Goal: Information Seeking & Learning: Learn about a topic

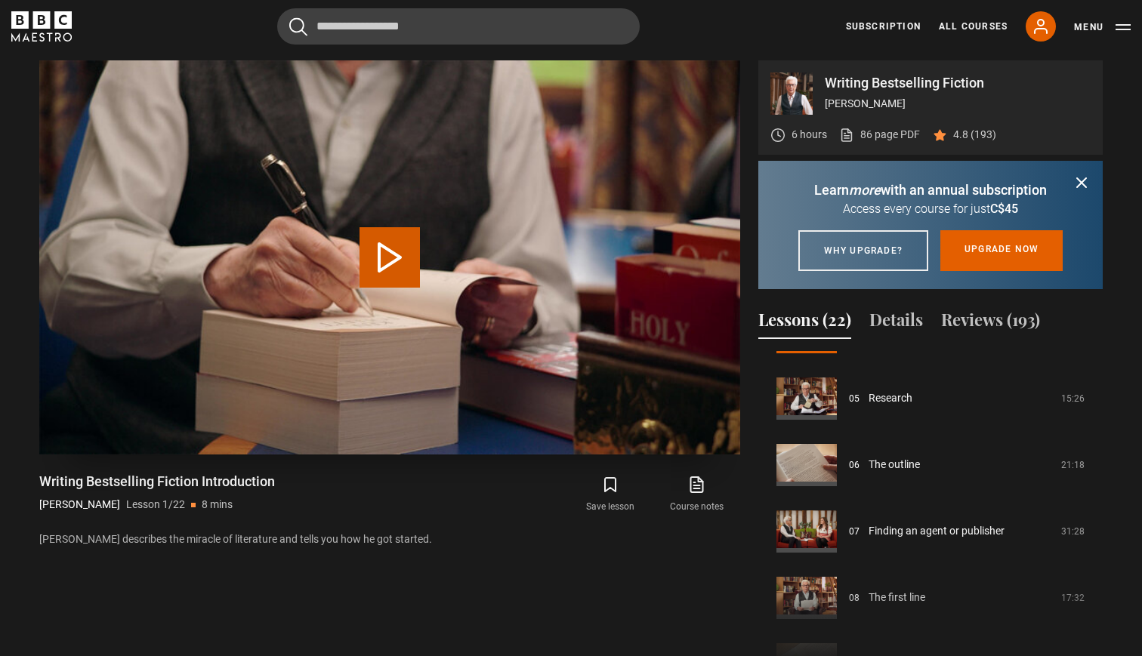
scroll to position [662, 1]
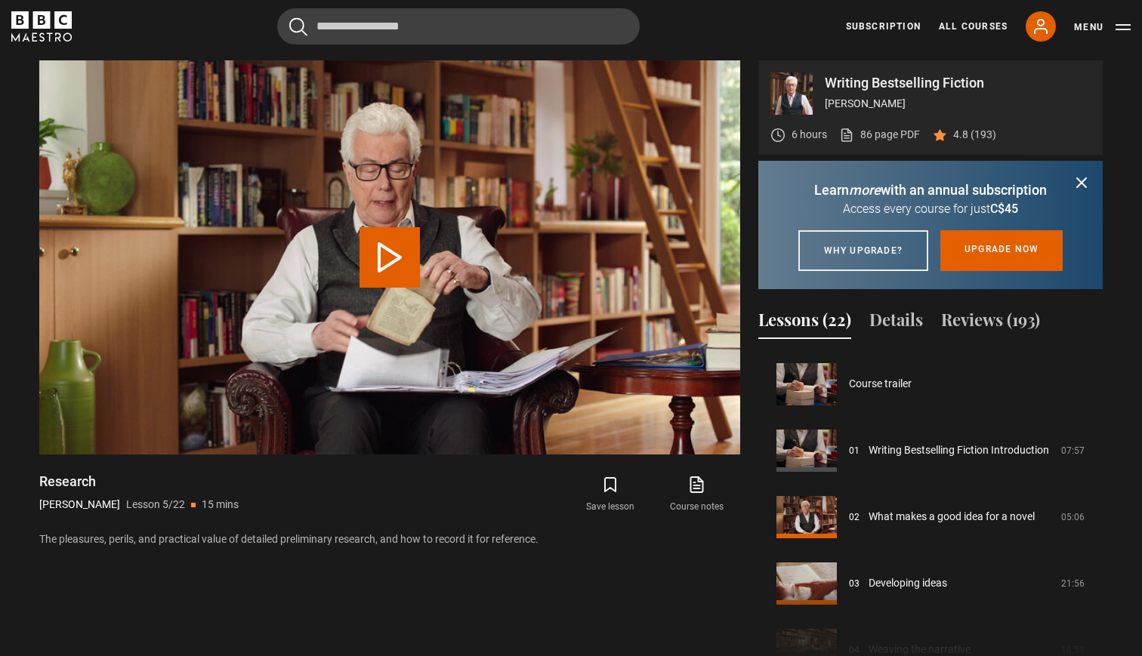
scroll to position [266, 0]
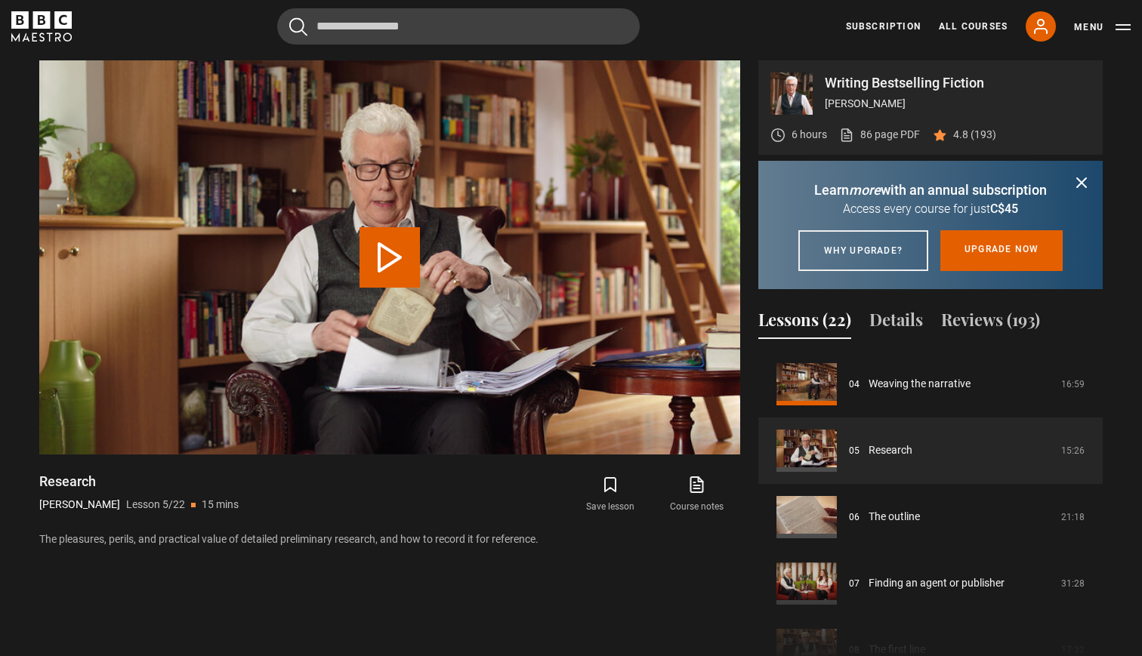
click at [1085, 182] on icon "submit" at bounding box center [1082, 183] width 18 height 18
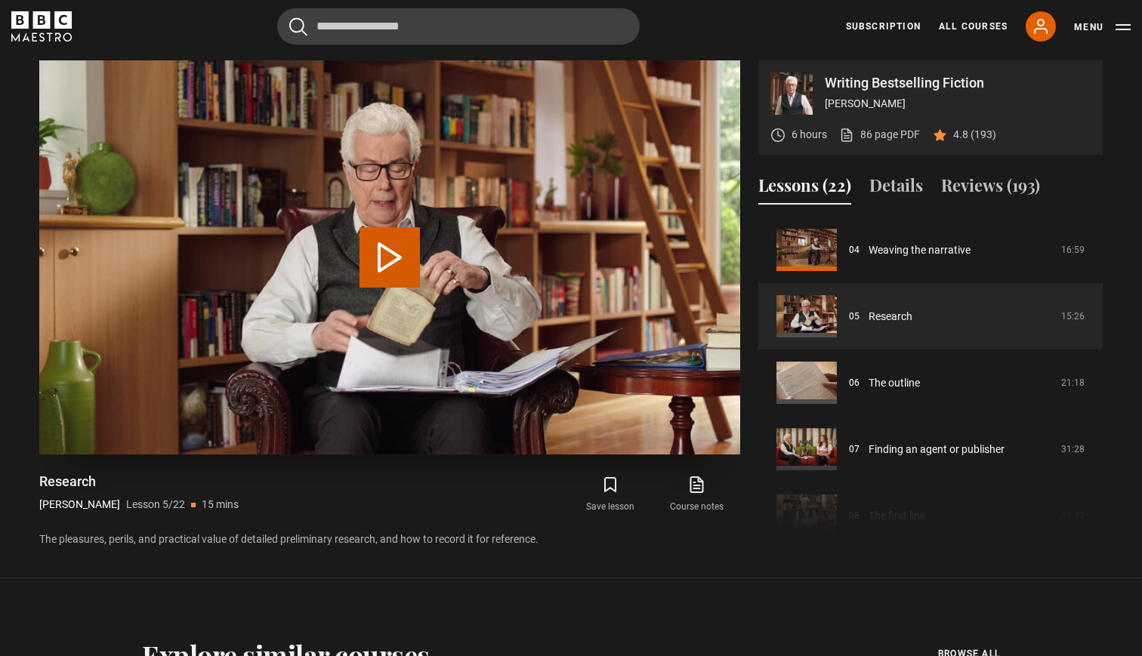
click at [385, 256] on button "Play Lesson Research" at bounding box center [390, 257] width 60 height 60
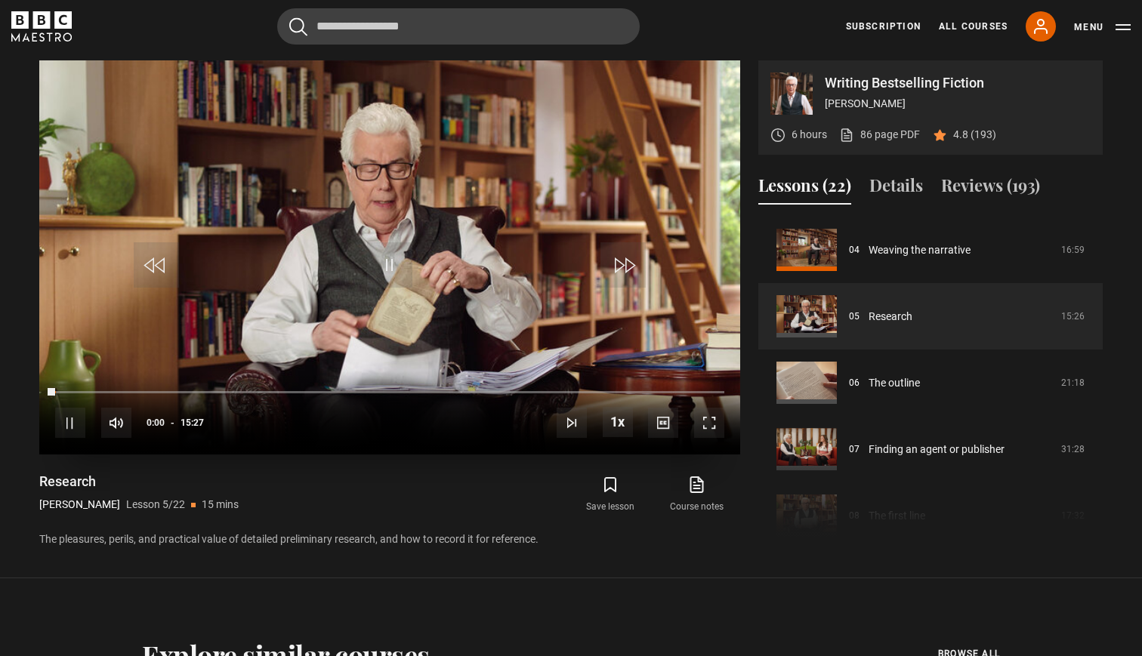
click at [382, 263] on span "Video Player" at bounding box center [389, 264] width 45 height 45
click at [389, 267] on span "Video Player" at bounding box center [389, 264] width 45 height 45
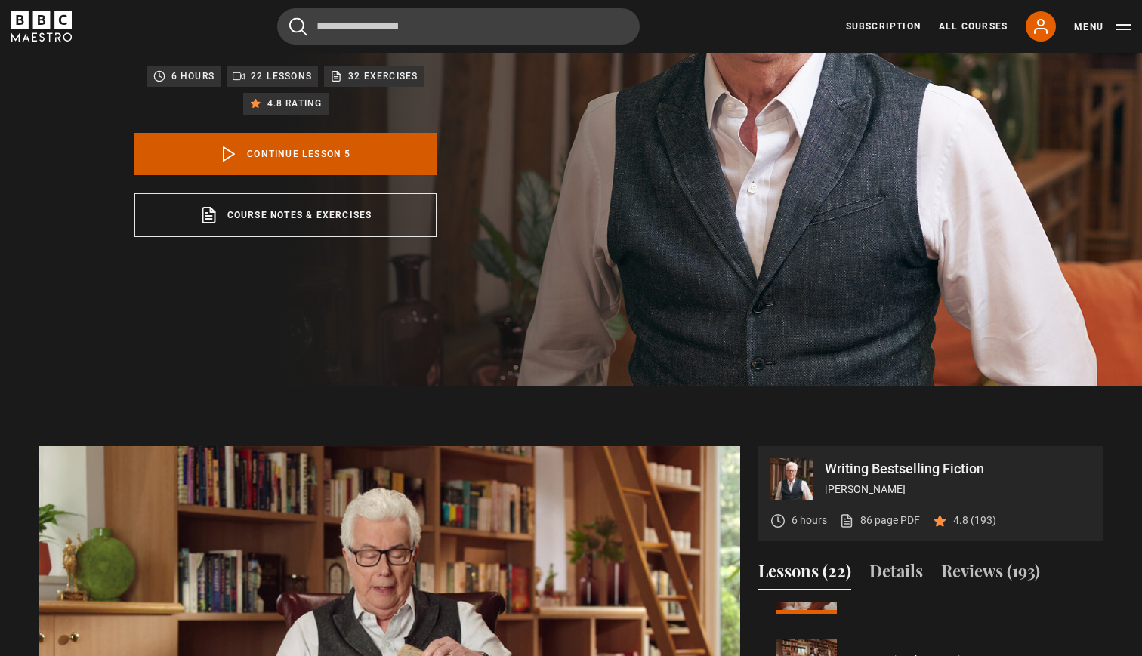
scroll to position [279, 0]
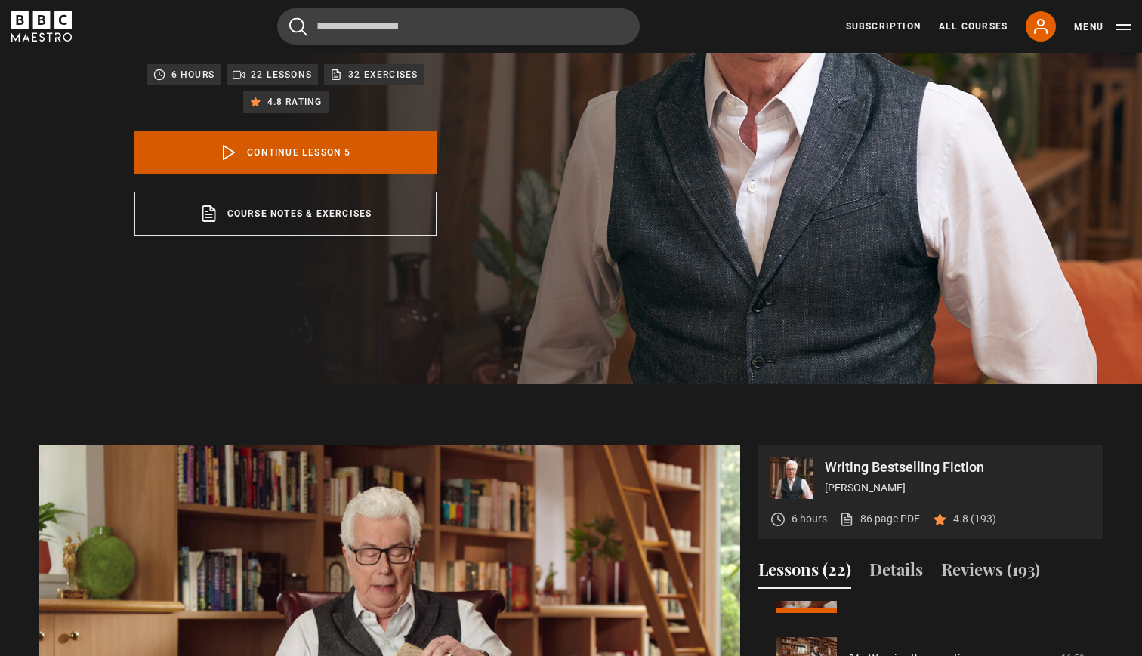
click at [227, 150] on icon at bounding box center [229, 153] width 18 height 18
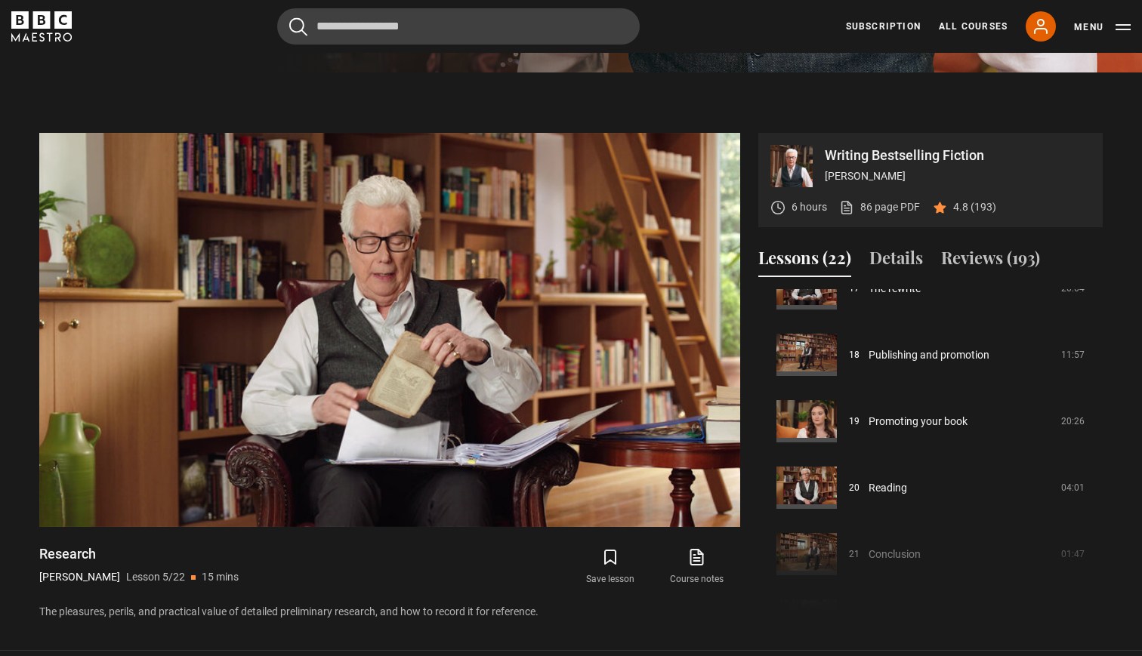
scroll to position [592, 0]
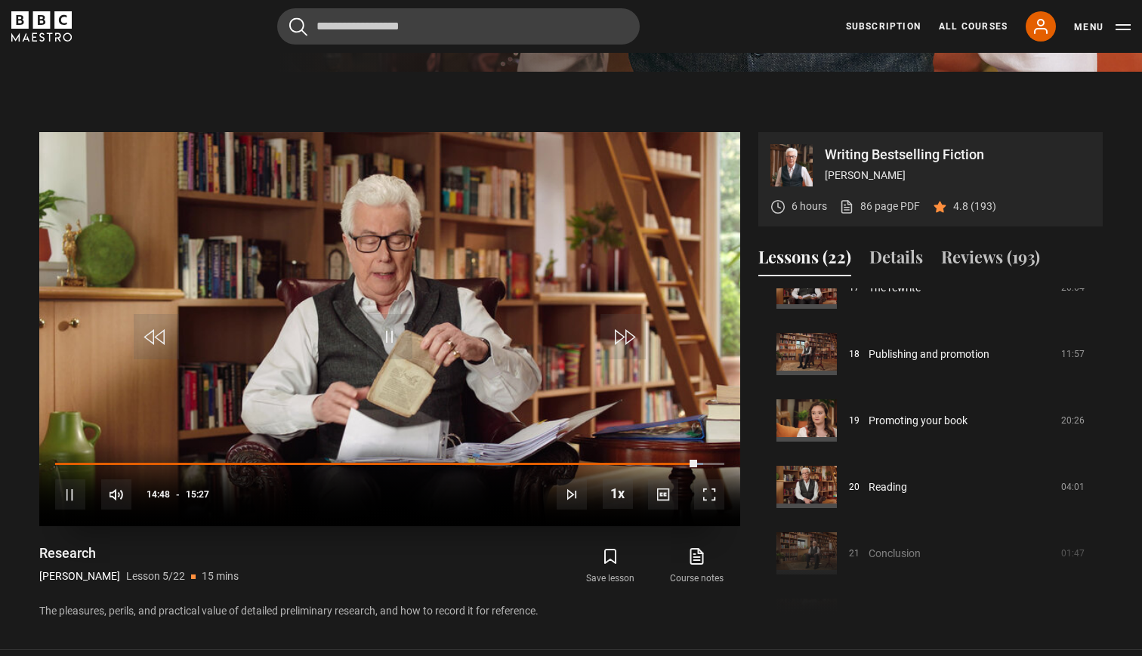
click at [71, 489] on span "Video Player" at bounding box center [70, 495] width 30 height 30
click at [676, 461] on div "10s Skip Back 10 seconds Play 10s Skip Forward 10 seconds Loaded : 97.08% 12:39…" at bounding box center [389, 485] width 701 height 84
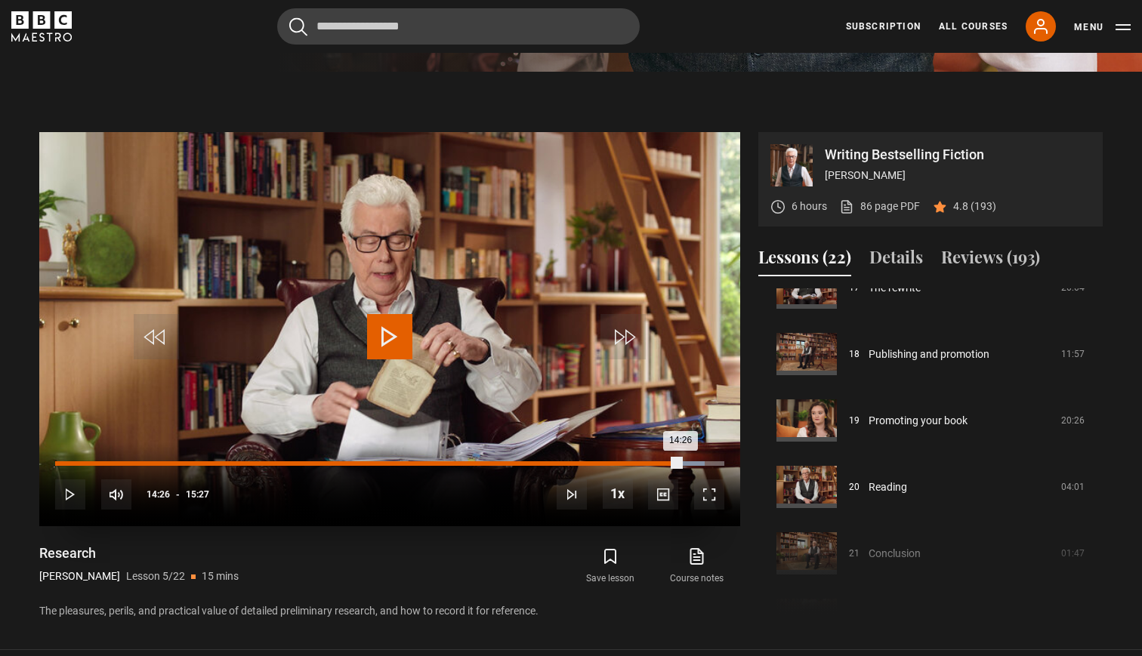
click at [681, 465] on div "Loaded : 97.08% 14:25 14:26" at bounding box center [389, 463] width 669 height 5
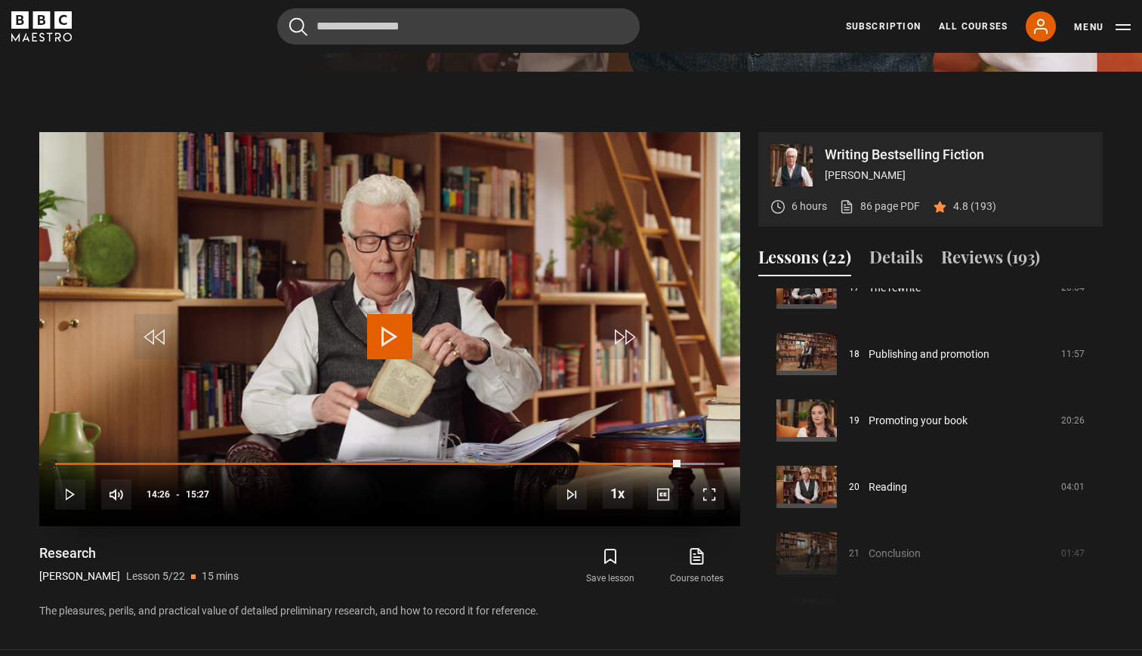
click at [398, 330] on span "Video Player" at bounding box center [389, 336] width 45 height 45
click at [394, 343] on span "Video Player" at bounding box center [389, 336] width 45 height 45
click at [382, 332] on span "Video Player" at bounding box center [389, 336] width 45 height 45
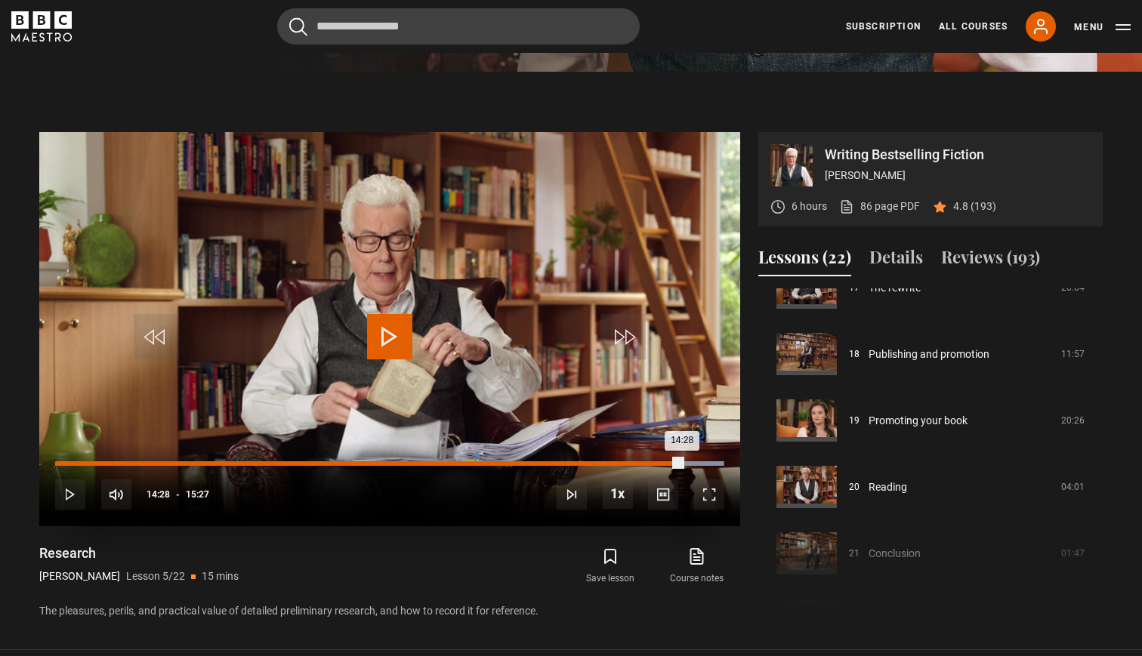
click at [682, 464] on div "Loaded : 99.90% 14:28 14:28" at bounding box center [389, 463] width 669 height 5
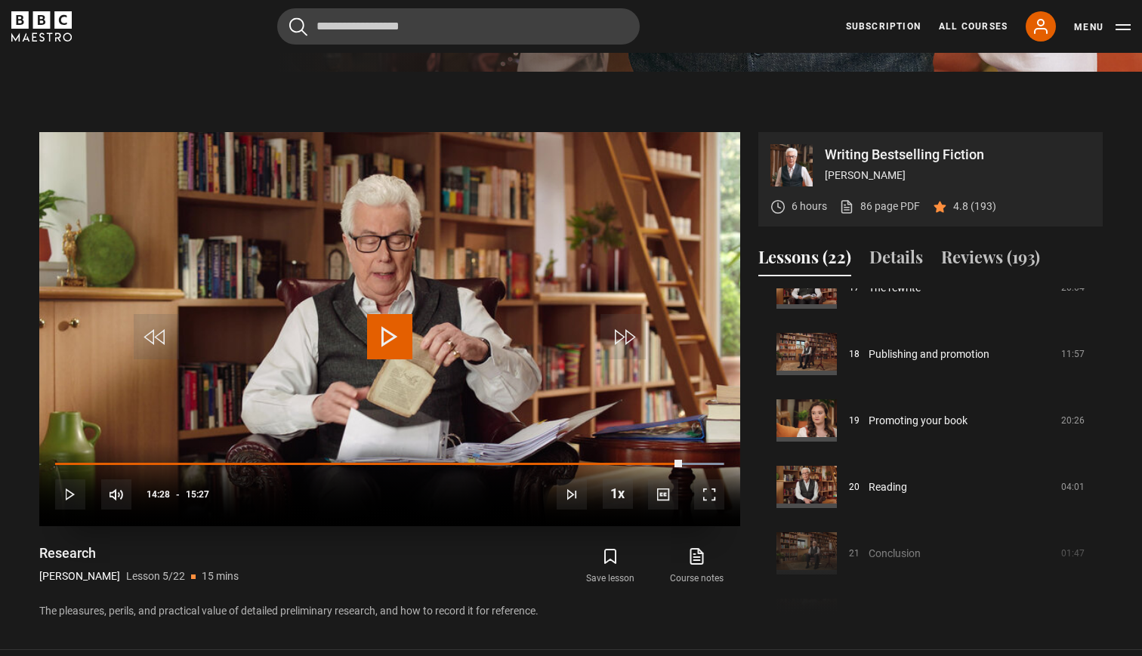
click at [396, 332] on span "Video Player" at bounding box center [389, 336] width 45 height 45
click at [394, 334] on span "Video Player" at bounding box center [389, 336] width 45 height 45
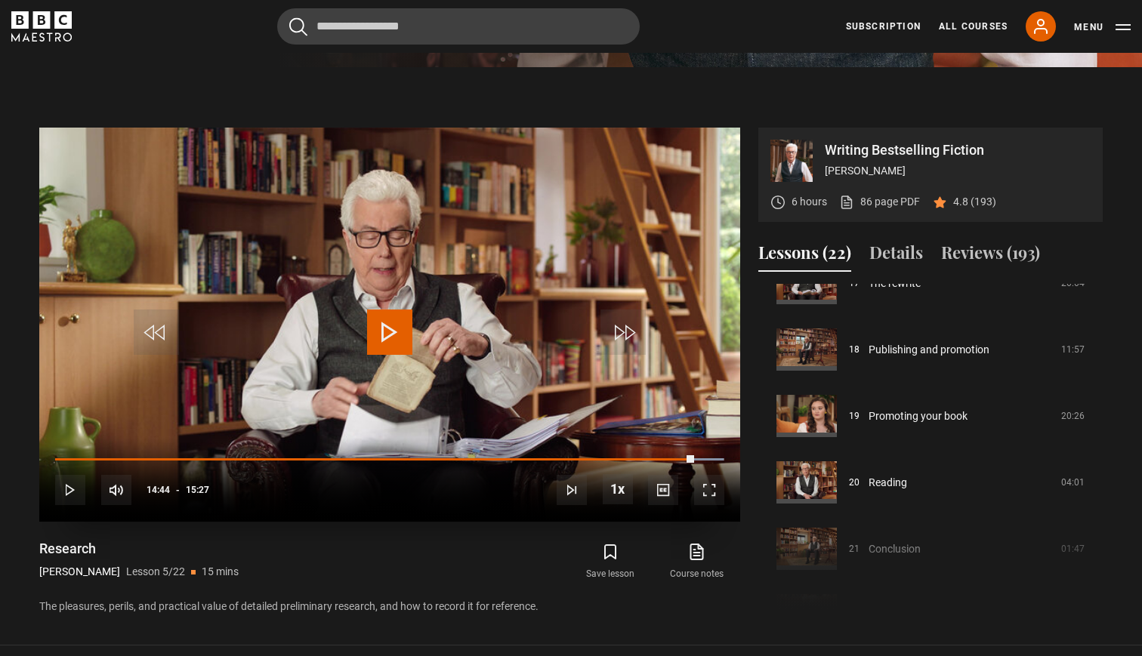
click at [397, 328] on span "Video Player" at bounding box center [389, 332] width 45 height 45
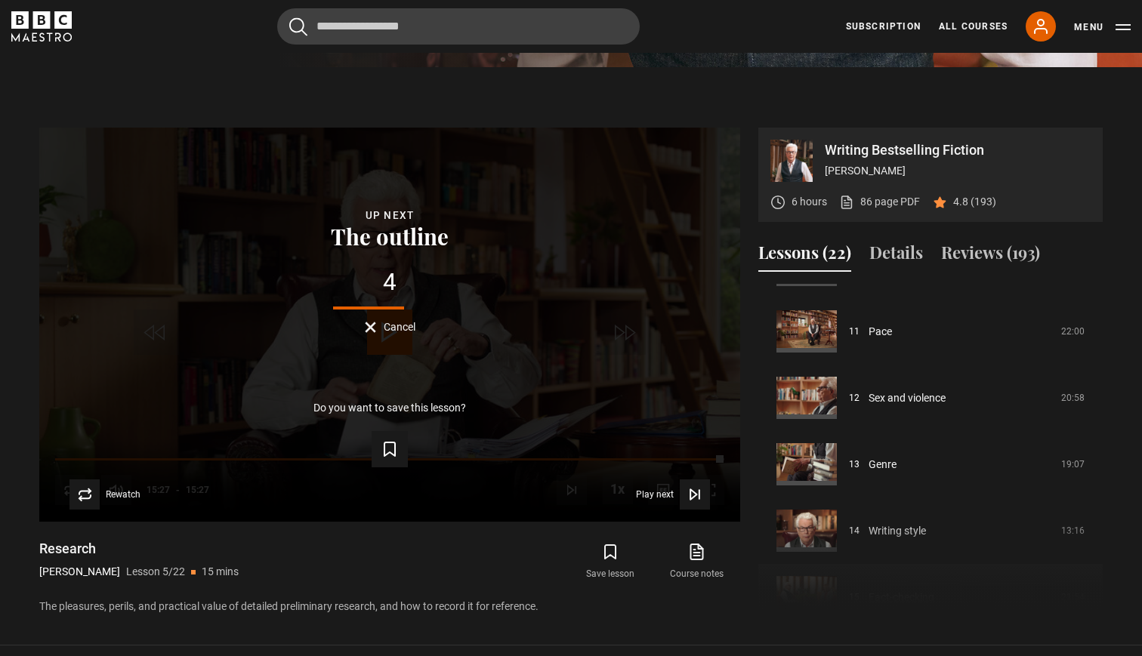
scroll to position [701, 0]
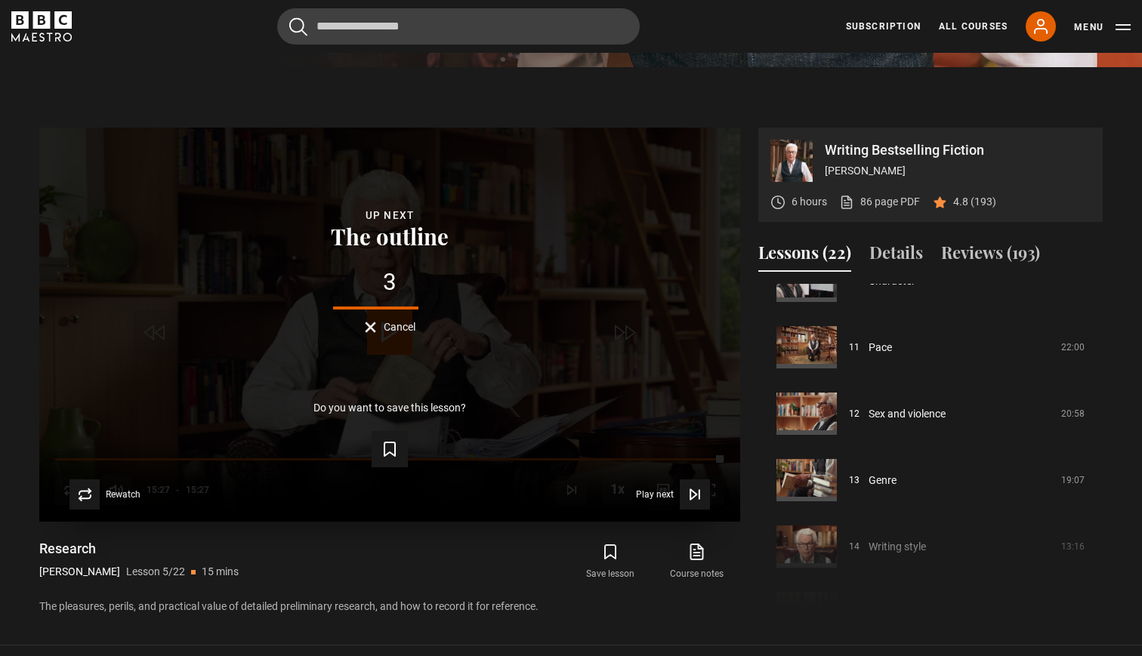
click at [372, 326] on button "Cancel" at bounding box center [390, 327] width 51 height 11
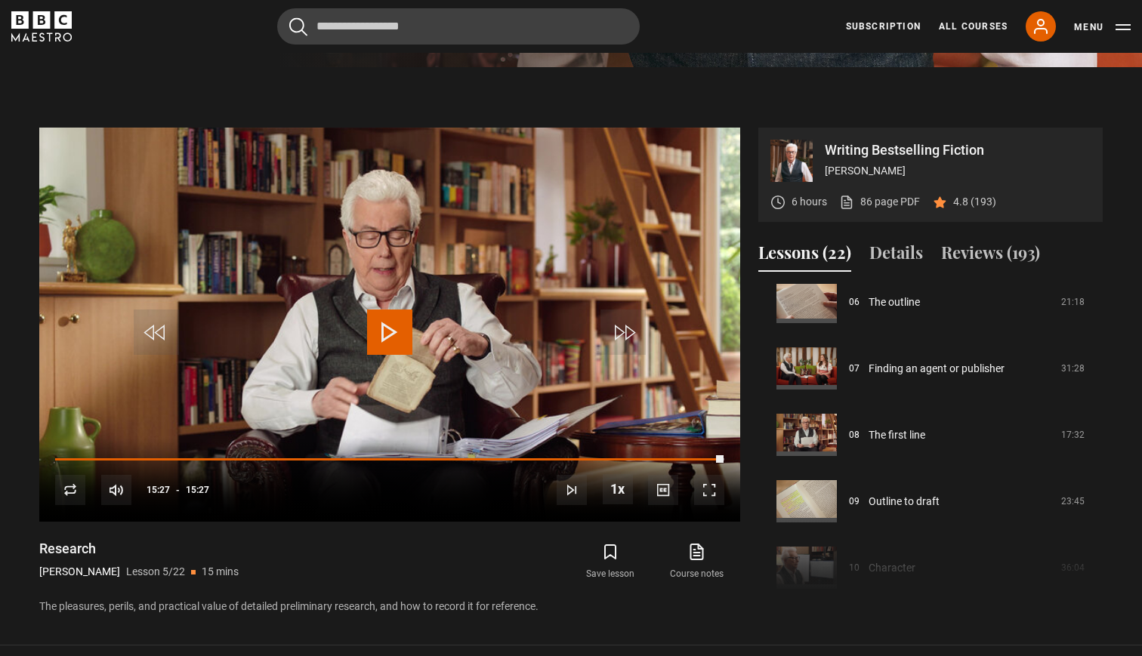
scroll to position [411, 0]
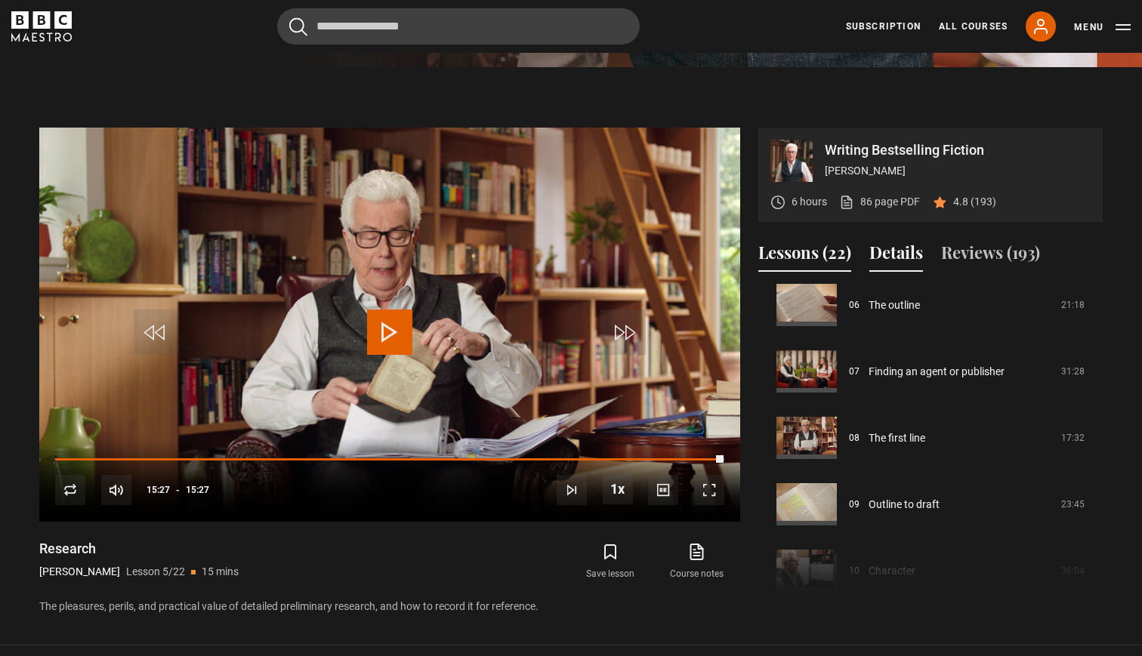
click at [896, 257] on button "Details" at bounding box center [896, 256] width 54 height 32
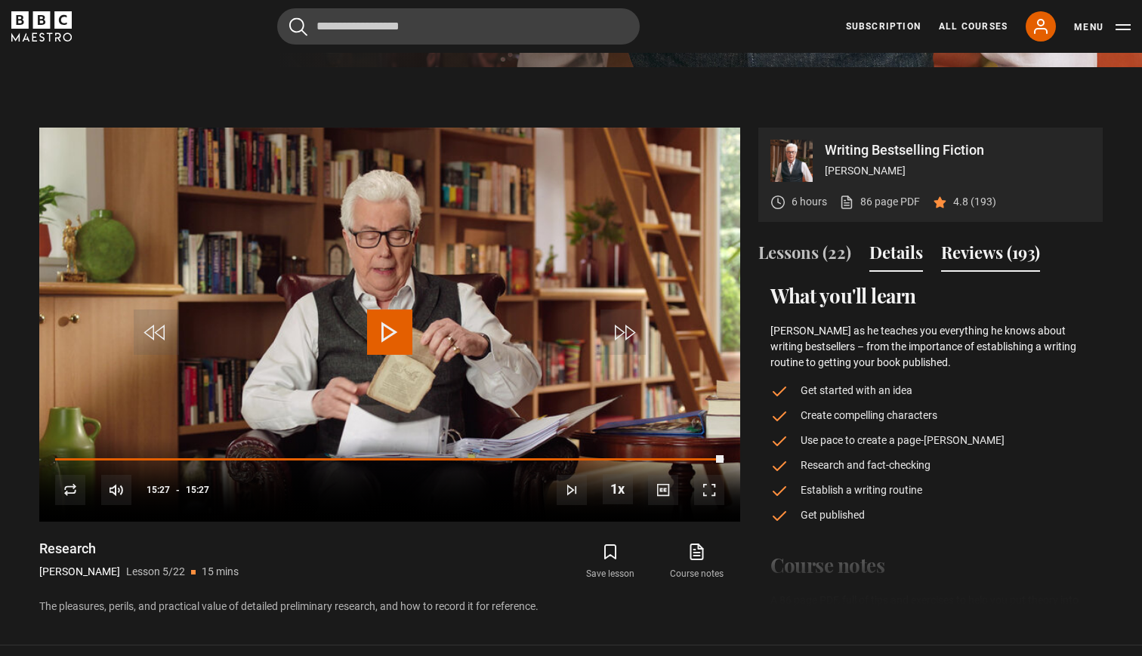
click at [988, 257] on button "Reviews (193)" at bounding box center [990, 256] width 99 height 32
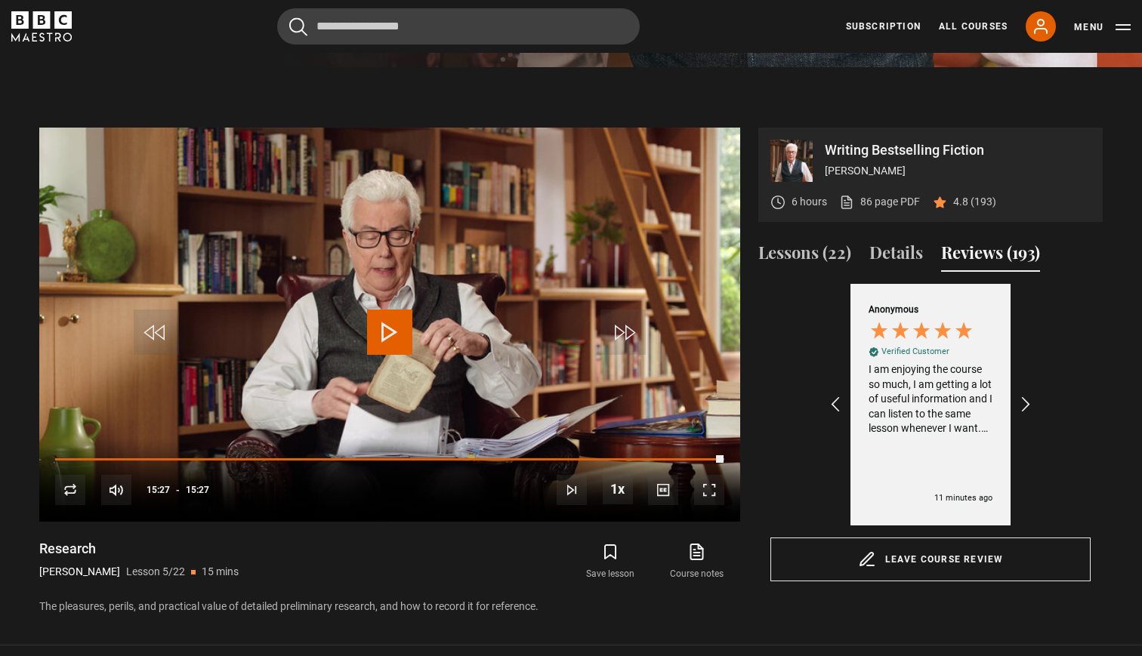
scroll to position [0, 175]
click at [1023, 400] on icon "REVIEWS.io Carousel Scroll Right" at bounding box center [1026, 404] width 21 height 21
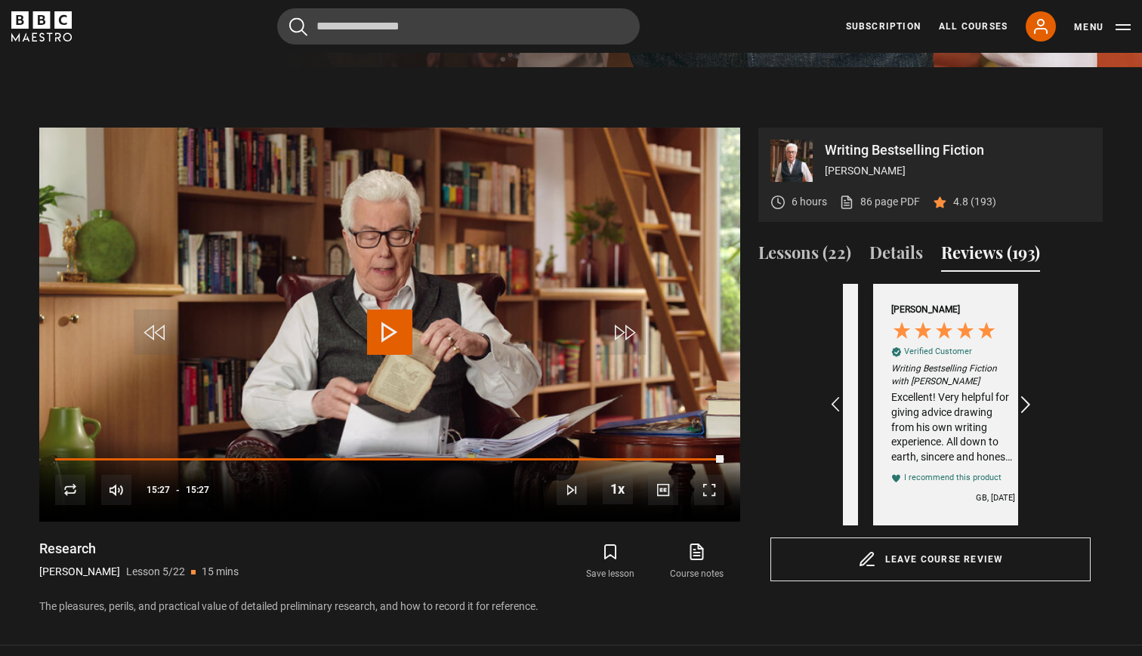
scroll to position [0, 350]
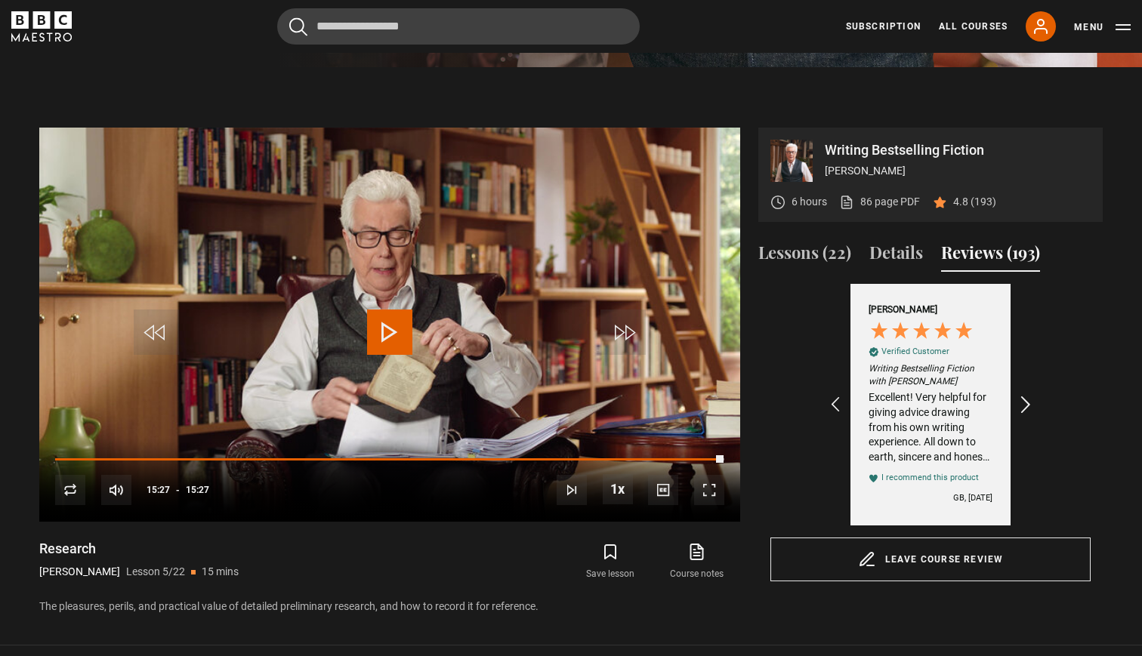
click at [1023, 400] on icon "REVIEWS.io Carousel Scroll Right" at bounding box center [1026, 404] width 21 height 21
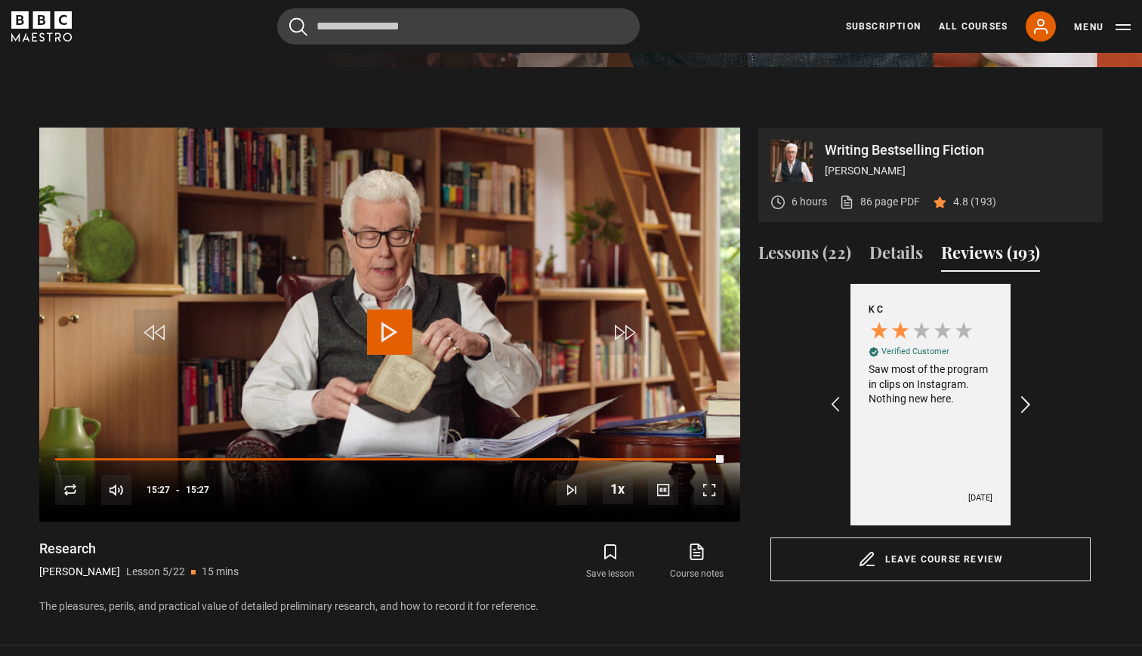
click at [1023, 401] on icon "REVIEWS.io Carousel Scroll Right" at bounding box center [1026, 404] width 21 height 21
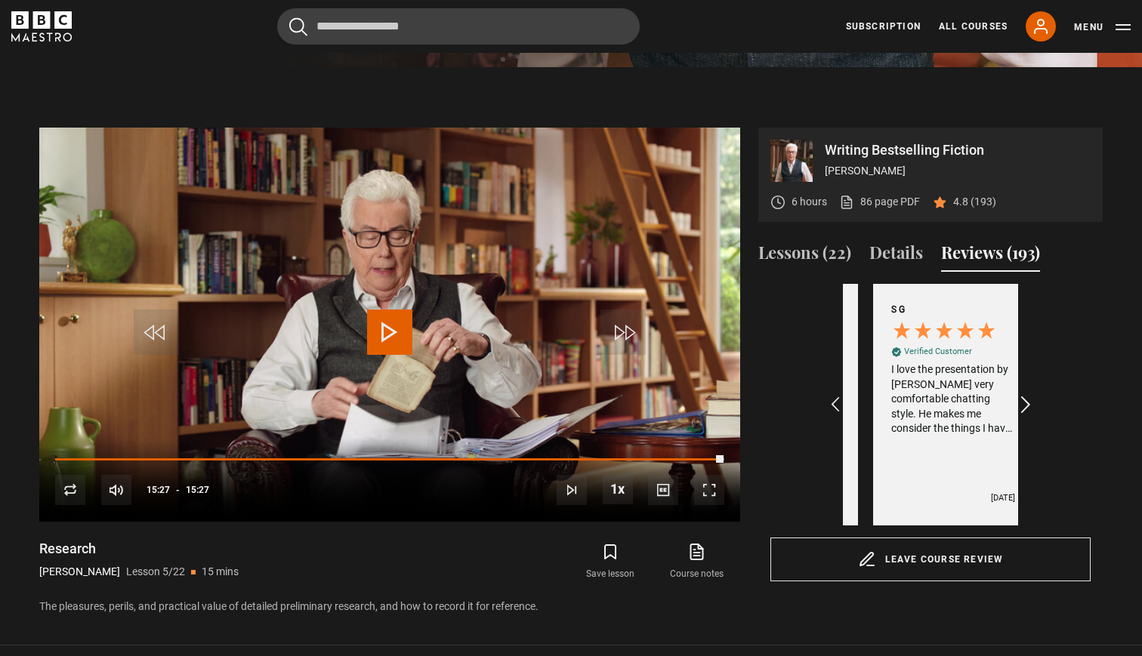
scroll to position [0, 701]
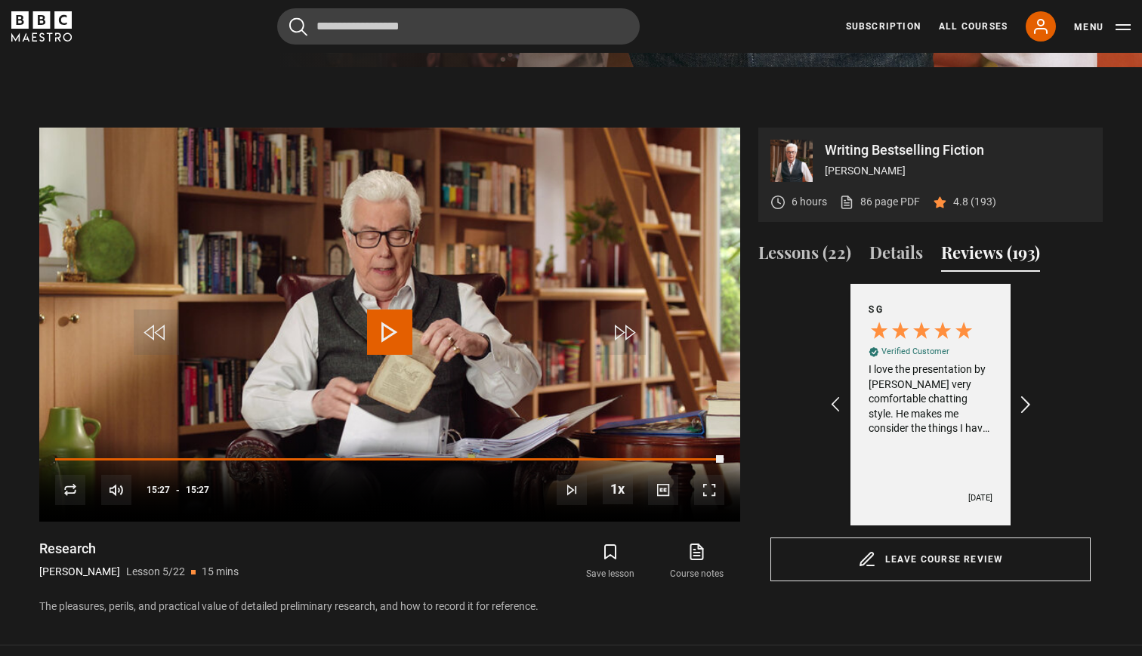
click at [1023, 401] on icon "REVIEWS.io Carousel Scroll Right" at bounding box center [1026, 404] width 21 height 21
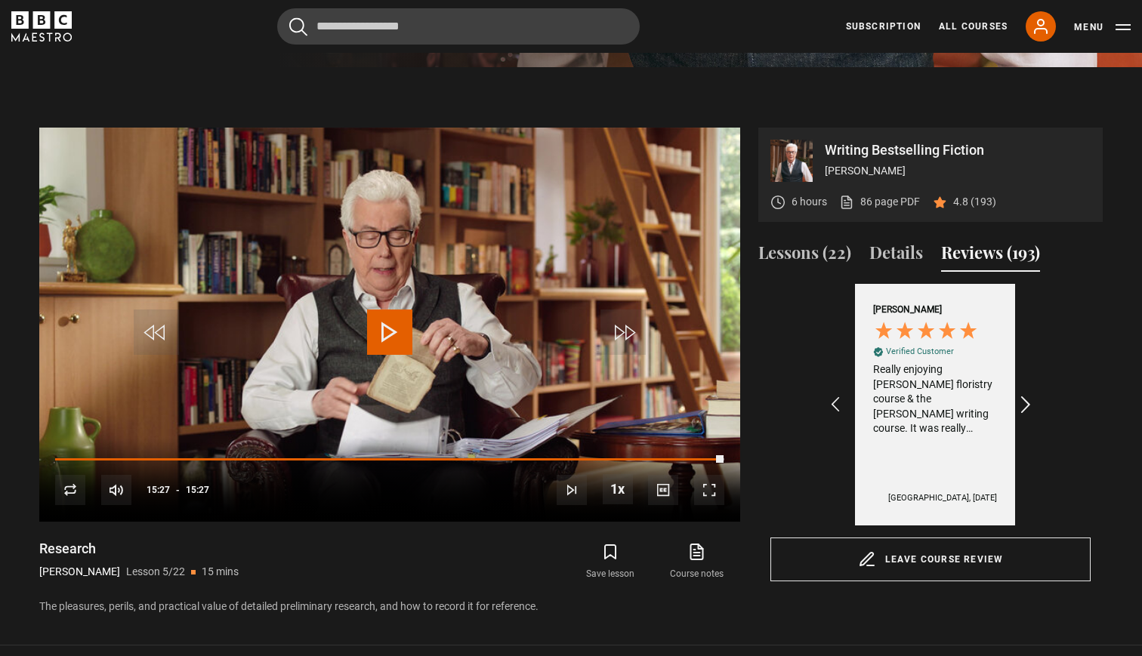
scroll to position [0, 1051]
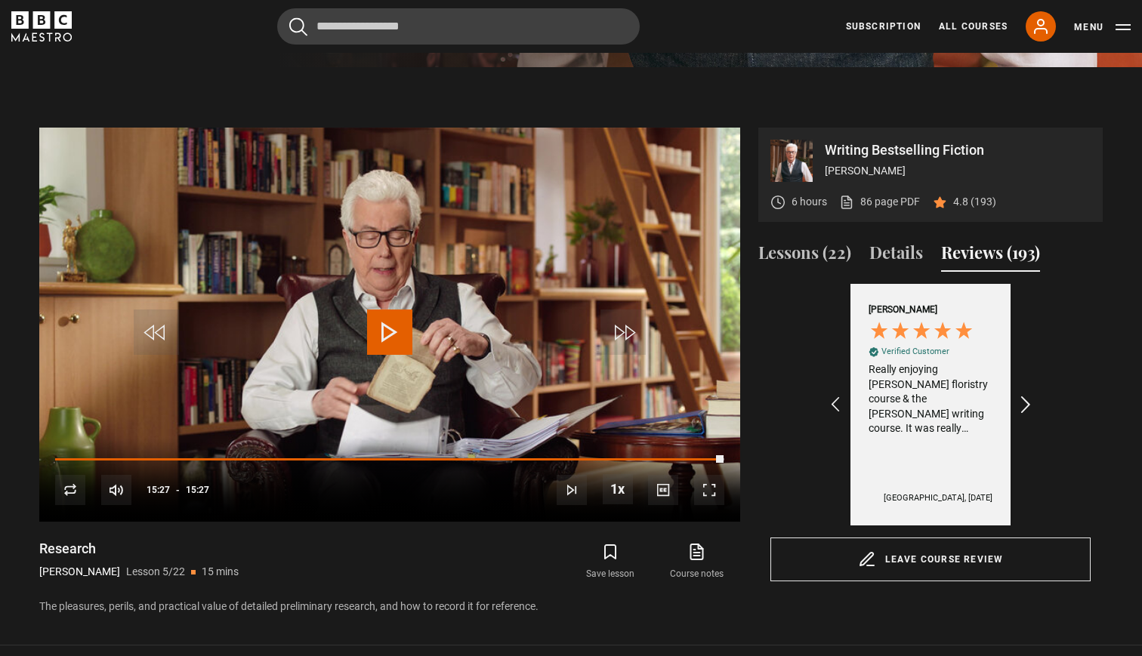
click at [1027, 396] on icon "REVIEWS.io Carousel Scroll Right" at bounding box center [1026, 404] width 21 height 21
click at [971, 452] on div "I am loving [PERSON_NAME] course and to be honest, will be quite sad when it co…" at bounding box center [931, 427] width 124 height 74
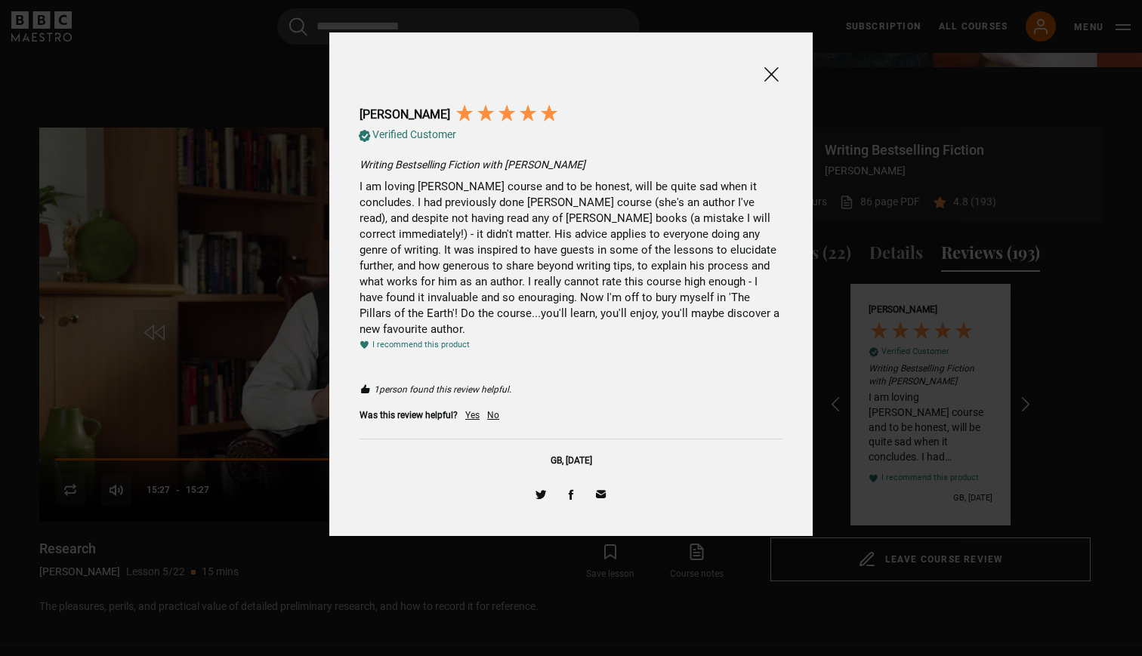
click at [777, 74] on span at bounding box center [771, 74] width 18 height 19
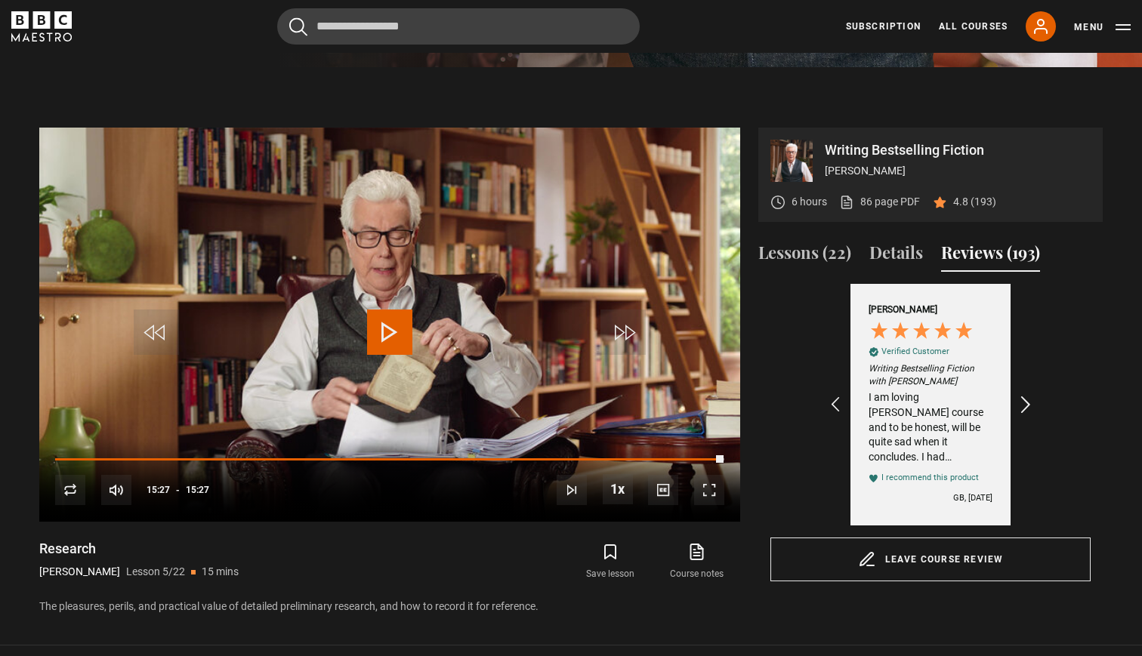
click at [1020, 399] on icon "REVIEWS.io Carousel Scroll Right" at bounding box center [1026, 404] width 21 height 21
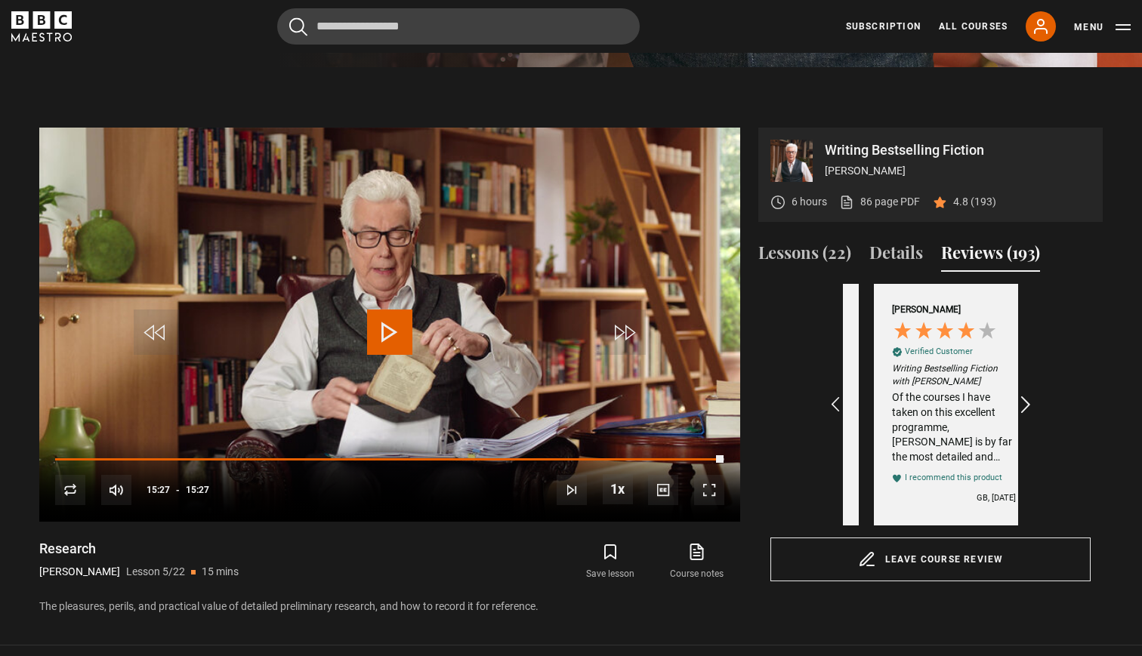
scroll to position [0, 1577]
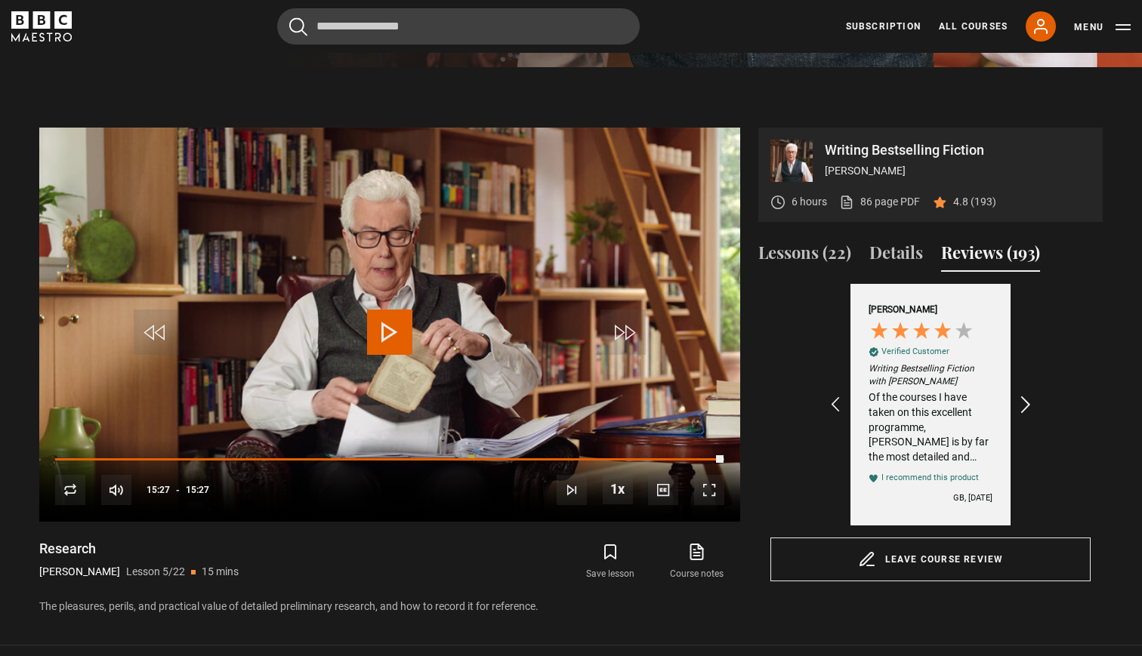
click at [1017, 399] on icon "REVIEWS.io Carousel Scroll Right" at bounding box center [1026, 404] width 21 height 21
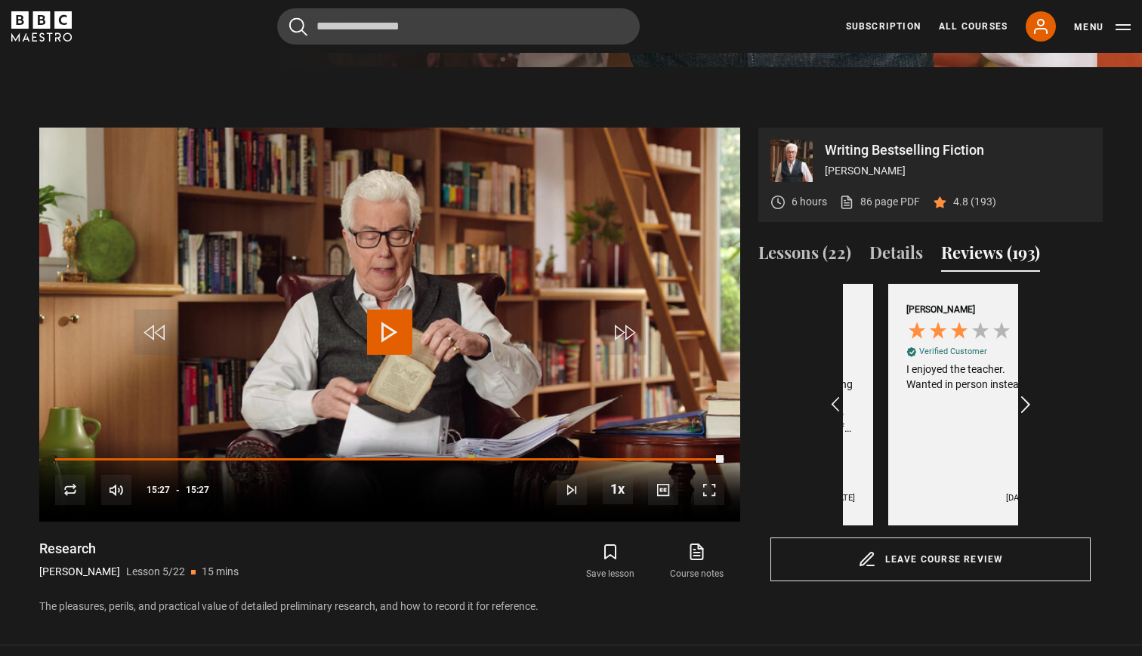
scroll to position [0, 1928]
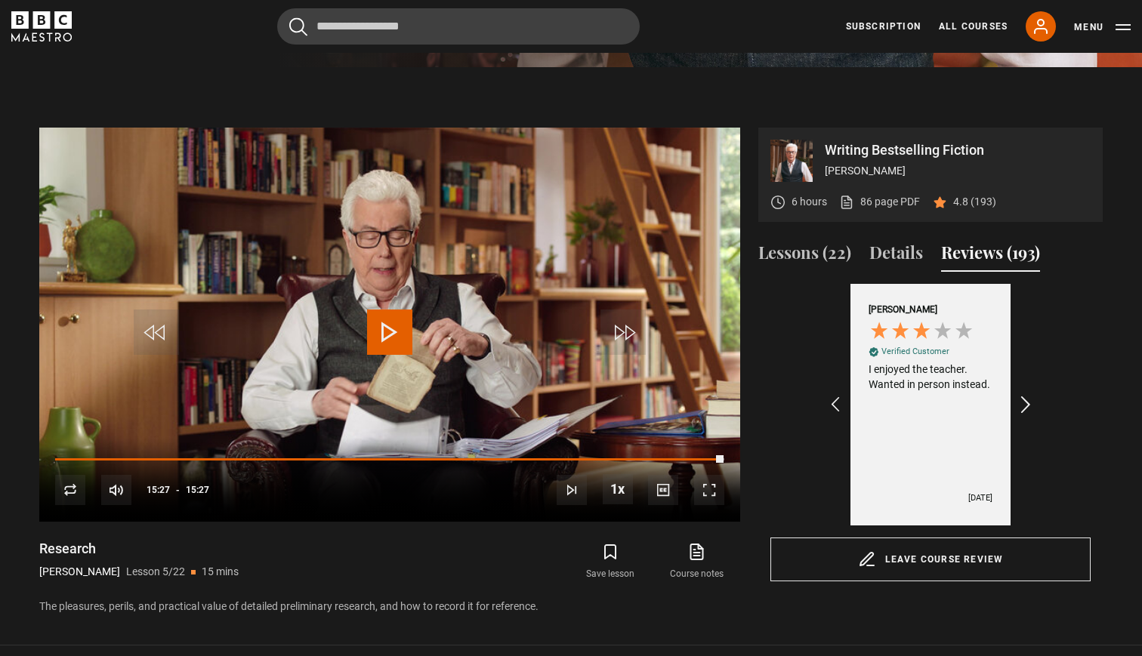
click at [1017, 399] on icon "REVIEWS.io Carousel Scroll Right" at bounding box center [1026, 404] width 21 height 21
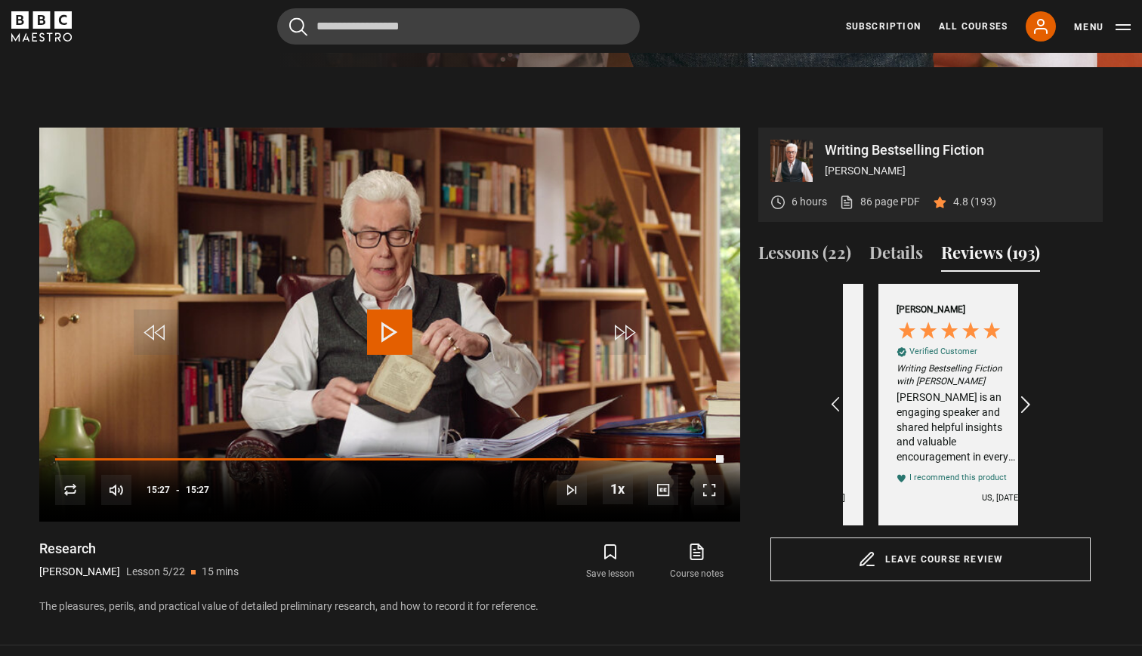
scroll to position [0, 2103]
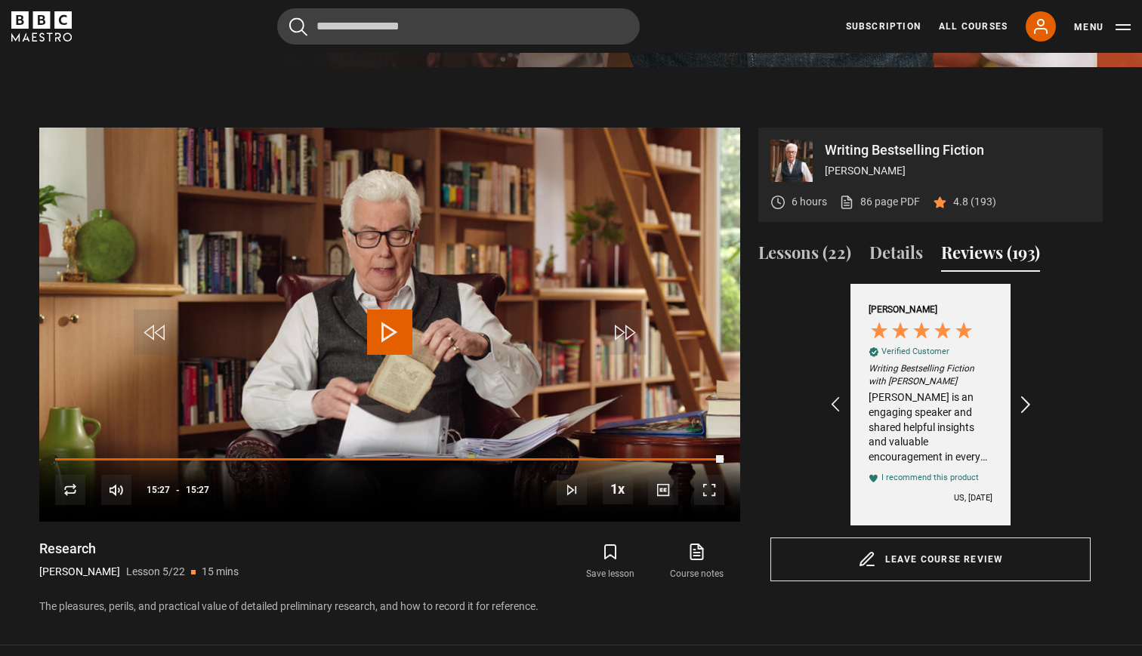
click at [1024, 404] on icon "REVIEWS.io Carousel Scroll Right" at bounding box center [1026, 404] width 21 height 21
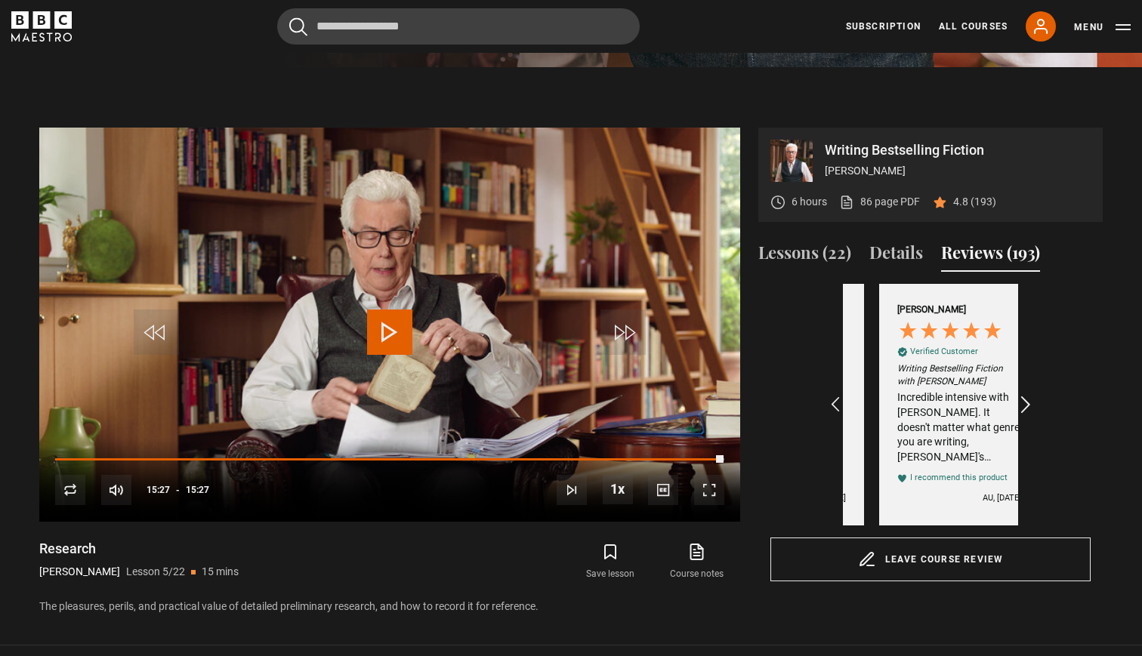
scroll to position [0, 2278]
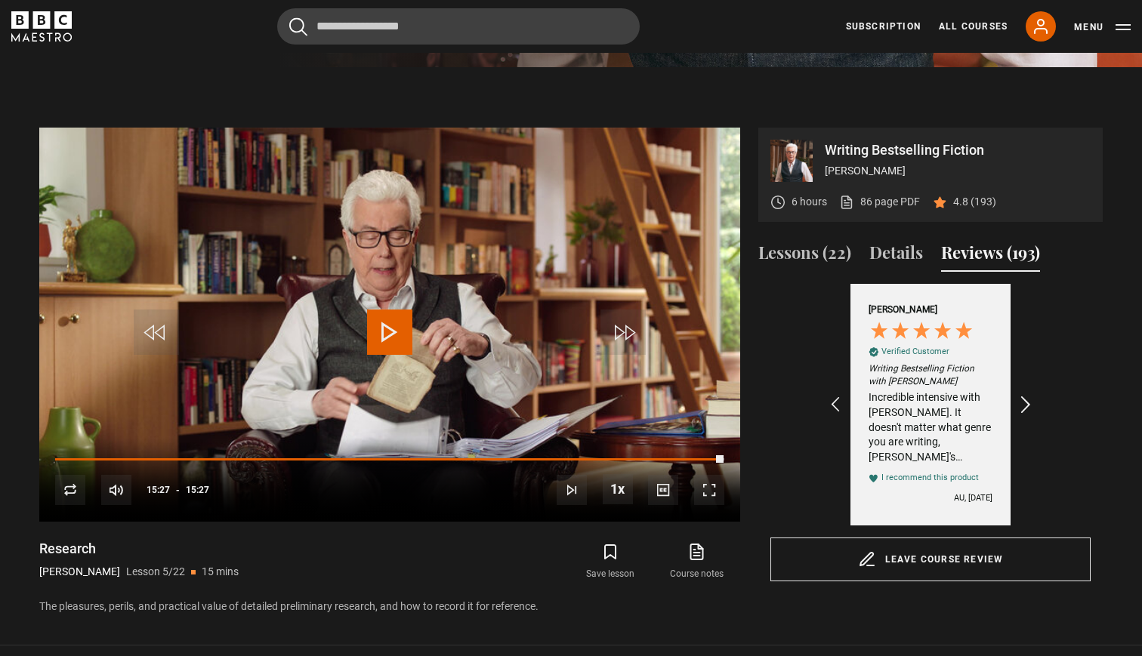
click at [1024, 403] on icon "REVIEWS.io Carousel Scroll Right" at bounding box center [1026, 404] width 21 height 21
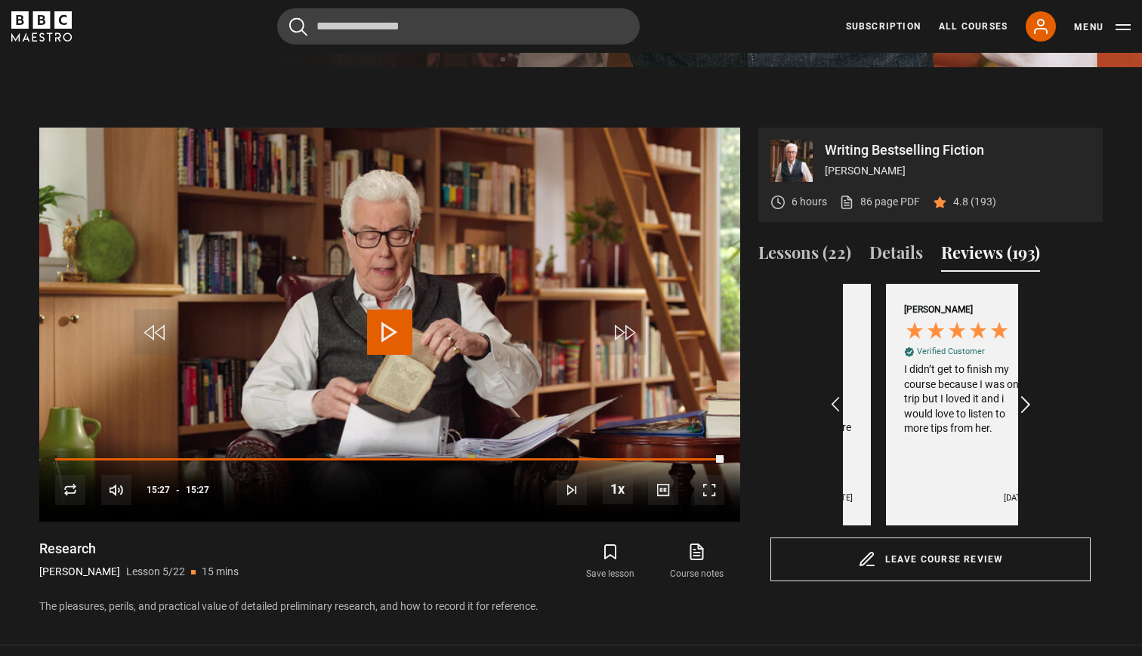
scroll to position [0, 2453]
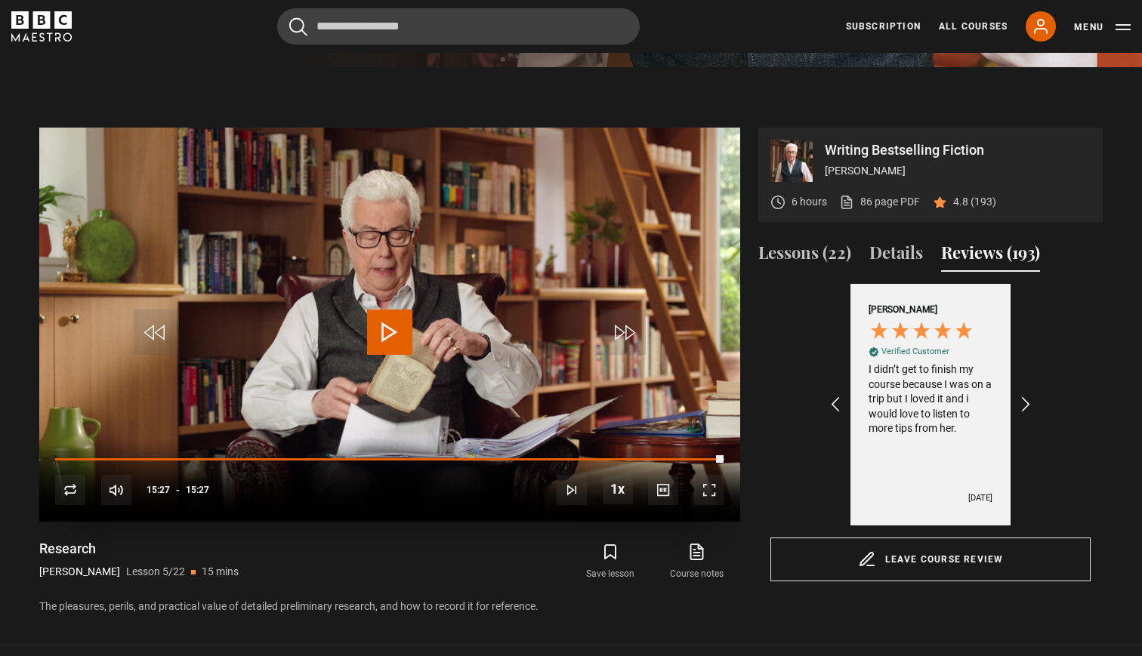
click at [387, 333] on span "Video Player" at bounding box center [389, 332] width 45 height 45
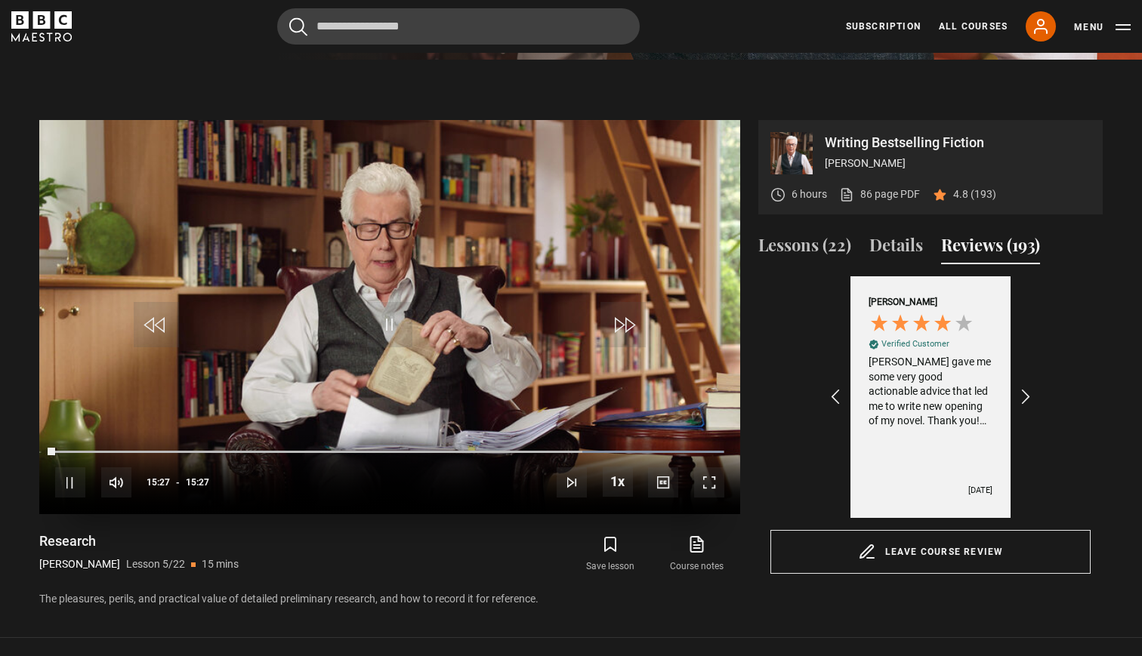
scroll to position [603, 0]
click at [809, 250] on button "Lessons (22)" at bounding box center [804, 249] width 93 height 32
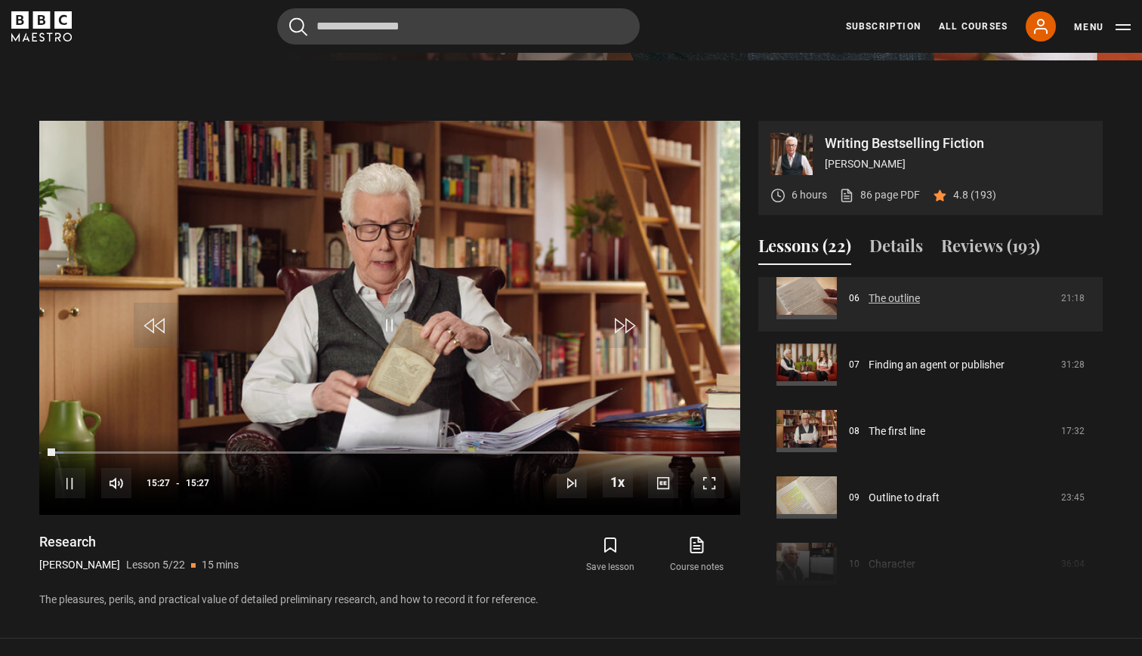
click at [884, 301] on link "The outline" at bounding box center [894, 299] width 51 height 16
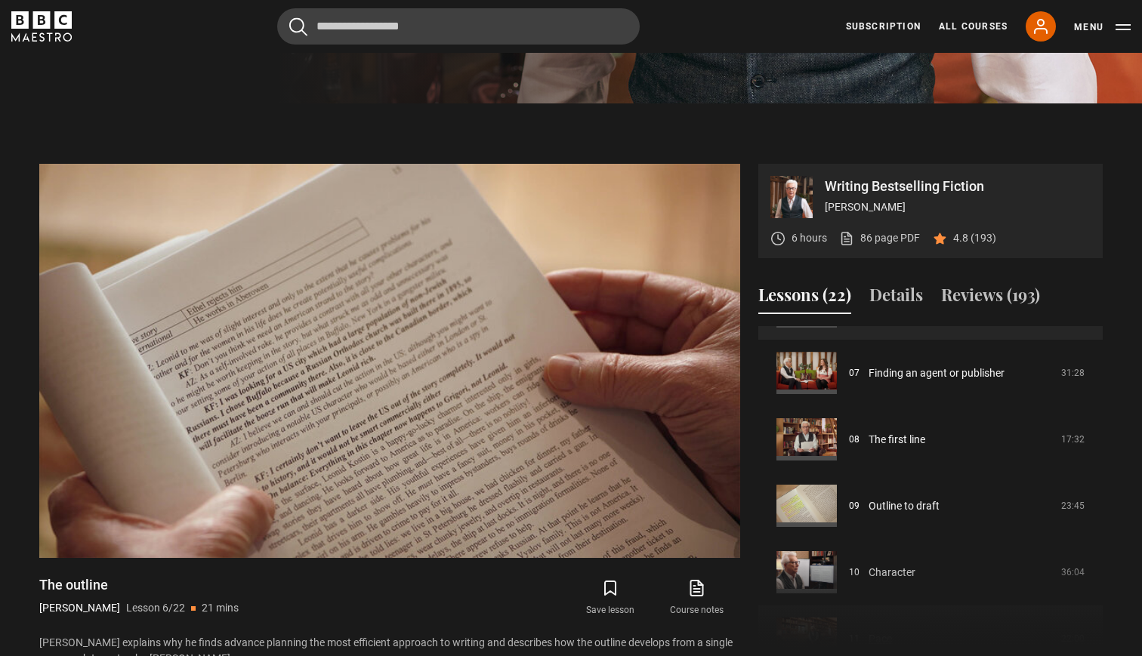
scroll to position [449, 0]
drag, startPoint x: 1137, startPoint y: 241, endPoint x: 1137, endPoint y: 212, distance: 28.7
click at [1137, 212] on section "Writing Bestselling Fiction [PERSON_NAME] 6 hours 86 page PDF (opens in new tab…" at bounding box center [571, 400] width 1142 height 594
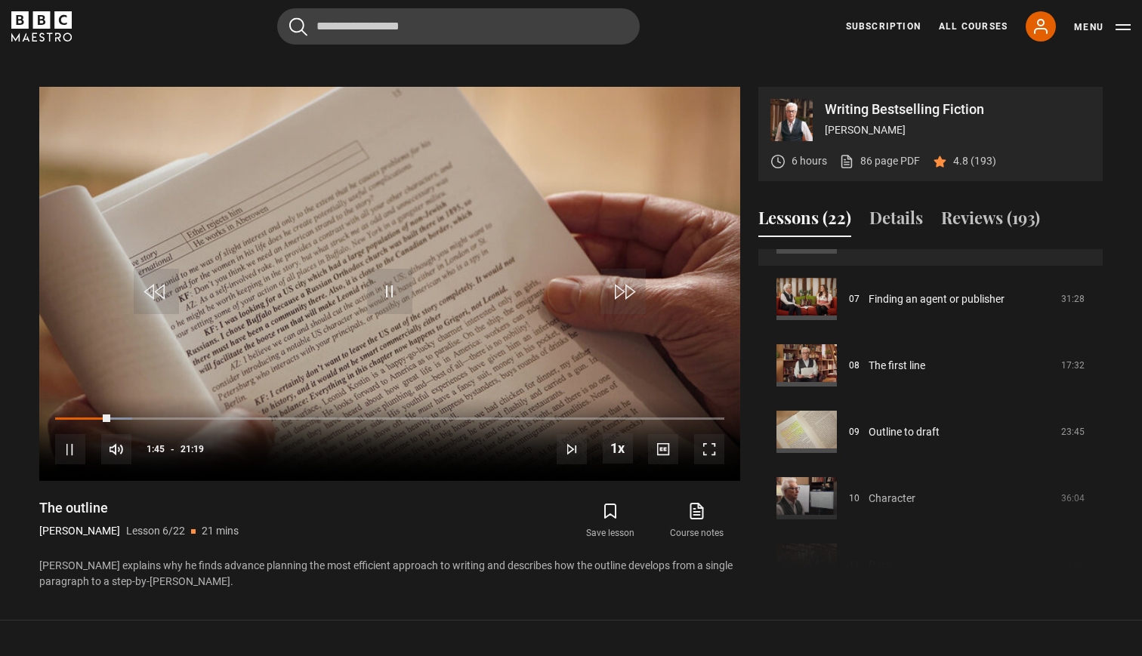
scroll to position [645, 0]
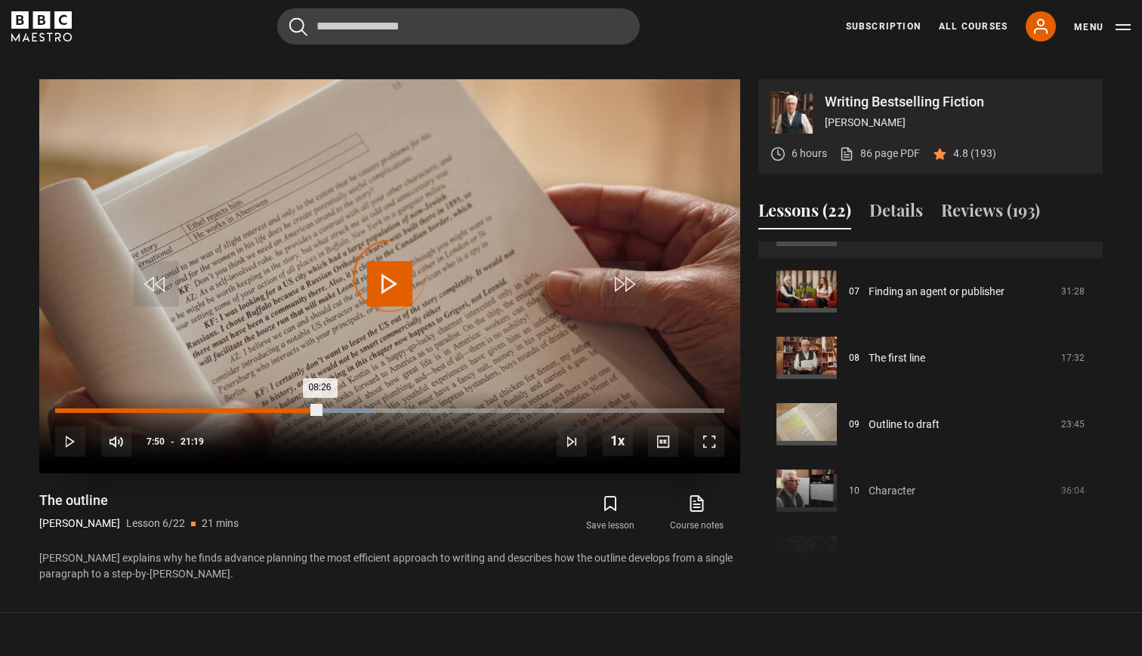
click at [301, 412] on div "Loaded : 47.49% 07:50 08:26" at bounding box center [389, 411] width 669 height 5
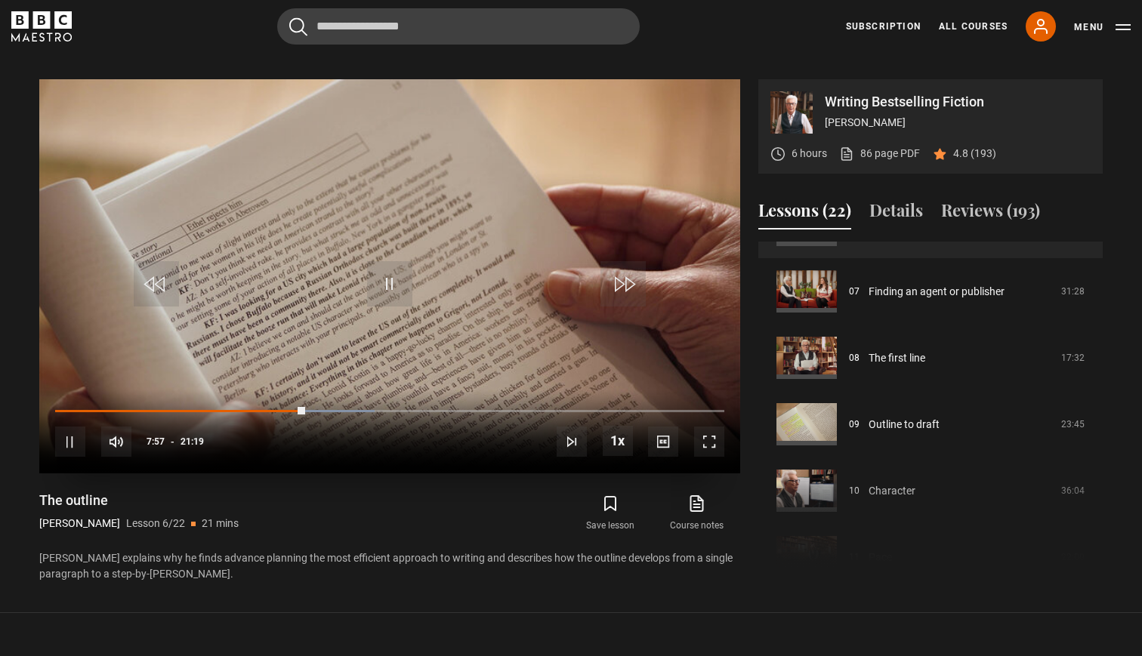
click at [392, 284] on span "Video Player" at bounding box center [389, 283] width 45 height 45
click at [391, 285] on span "Video Player" at bounding box center [389, 283] width 45 height 45
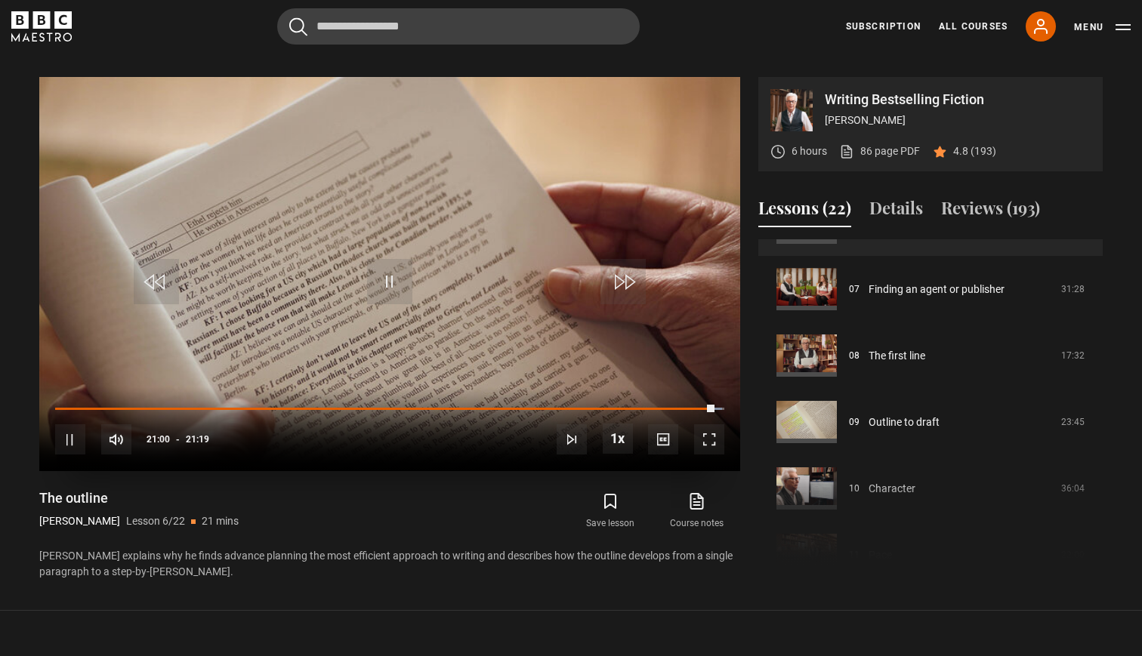
click at [396, 275] on span "Video Player" at bounding box center [389, 281] width 45 height 45
click at [386, 279] on span "Video Player" at bounding box center [389, 281] width 45 height 45
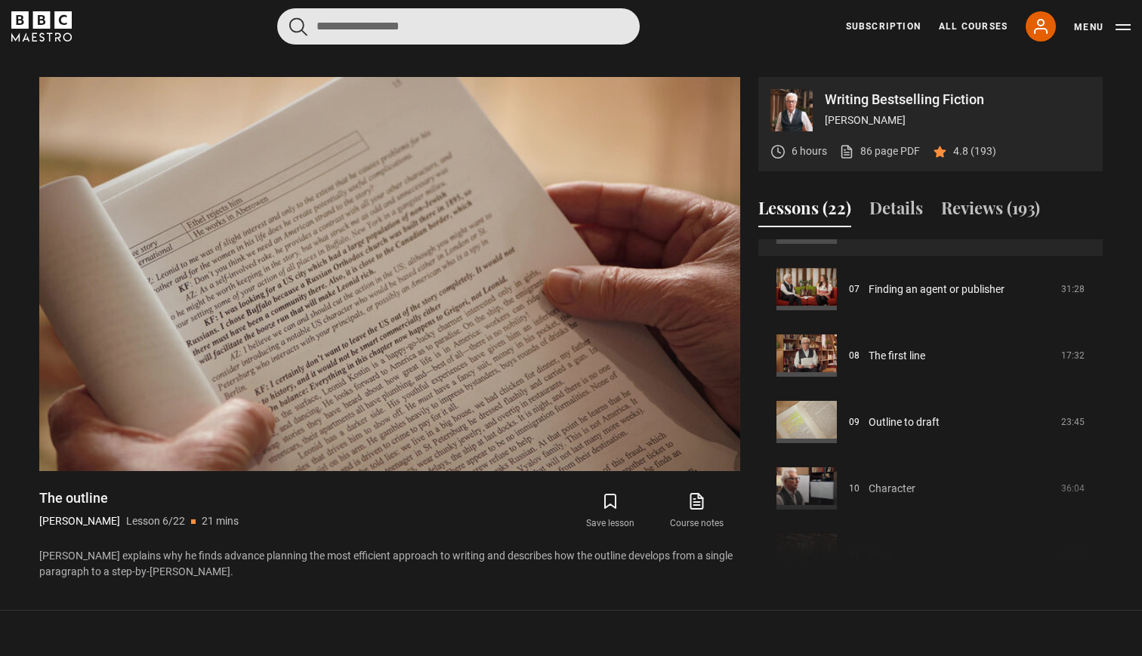
click at [338, 29] on input "Search" at bounding box center [458, 26] width 363 height 36
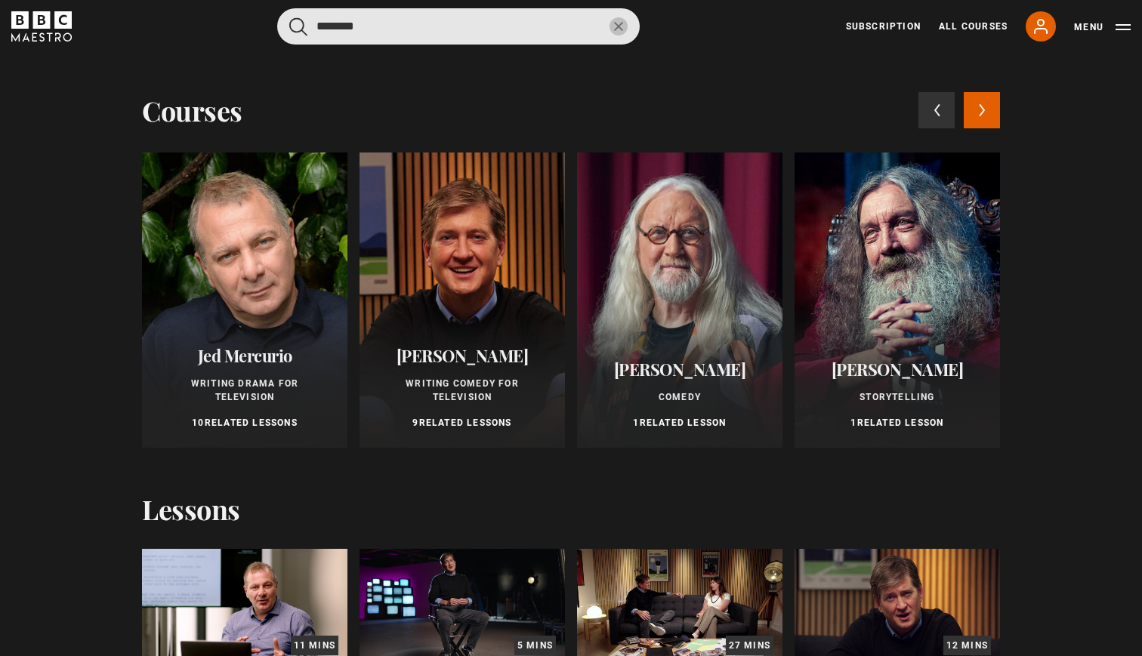
type input "*******"
